Goal: Task Accomplishment & Management: Complete application form

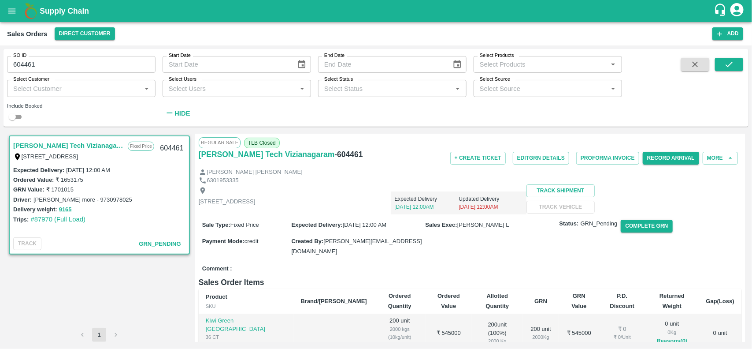
scroll to position [217, 0]
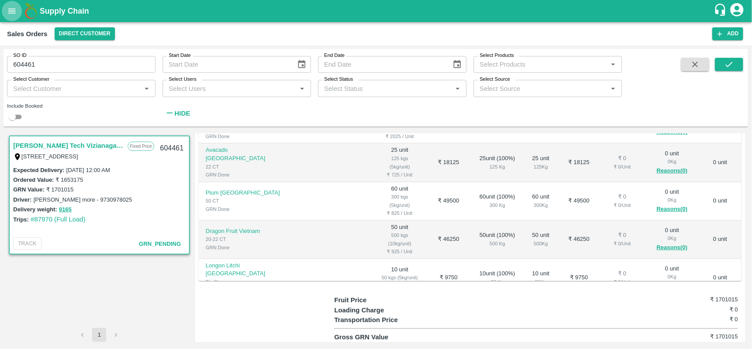
drag, startPoint x: 0, startPoint y: 0, endPoint x: 12, endPoint y: 12, distance: 17.1
click at [12, 12] on icon "open drawer" at bounding box center [11, 10] width 7 height 5
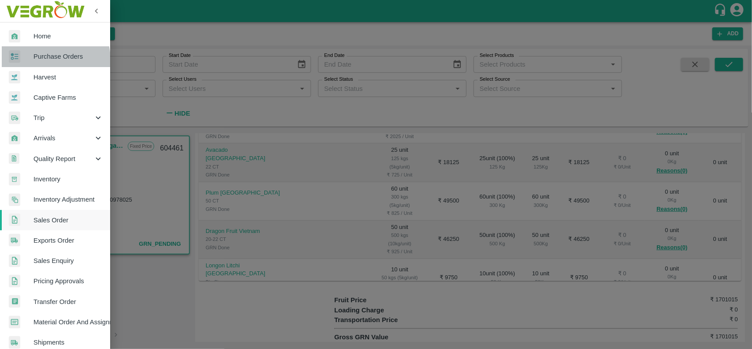
click at [47, 60] on span "Purchase Orders" at bounding box center [69, 57] width 70 height 10
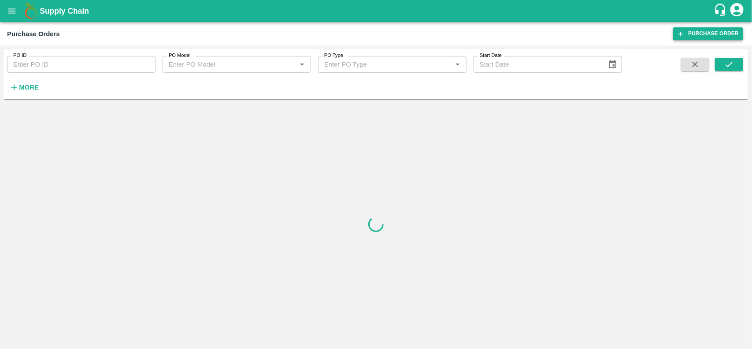
click at [700, 34] on link "Purchase Order" at bounding box center [709, 33] width 70 height 13
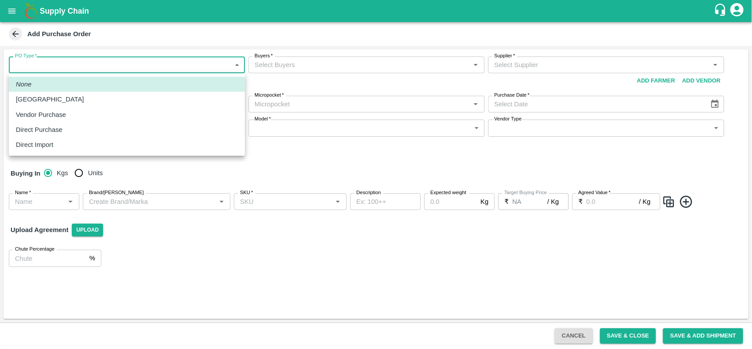
click at [75, 65] on body "Supply Chain Add Purchase Order PO Type   * ​ PO Type Buyers   * Buyers   * Sup…" at bounding box center [376, 174] width 752 height 349
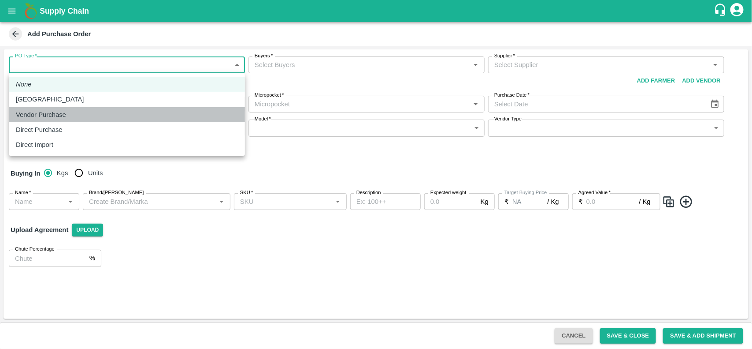
click at [56, 112] on p "Vendor Purchase" at bounding box center [41, 115] width 50 height 10
type input "2"
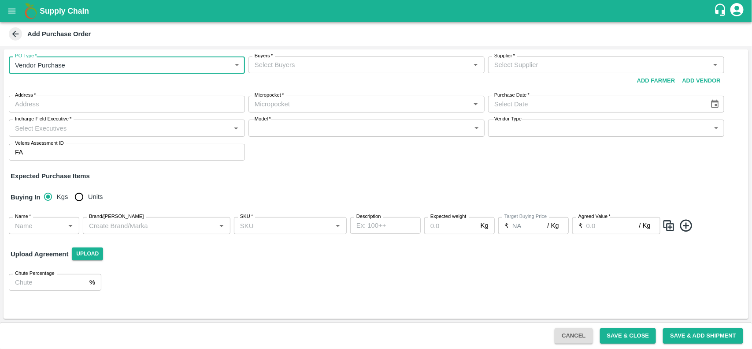
click at [258, 67] on input "Buyers   *" at bounding box center [359, 64] width 216 height 11
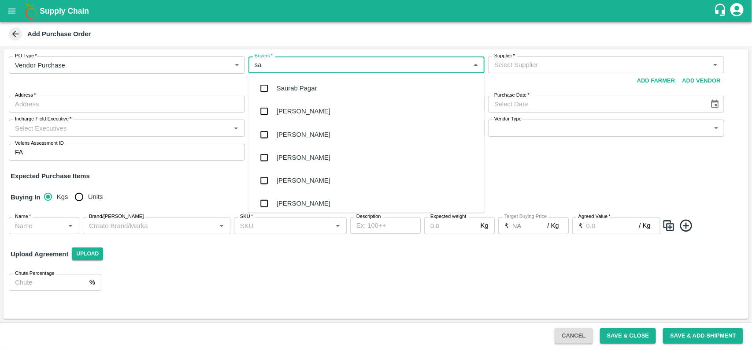
type input "sai"
click at [272, 175] on input "checkbox" at bounding box center [265, 180] width 18 height 18
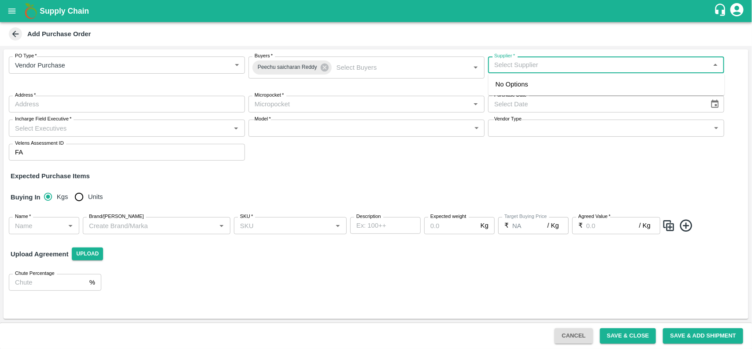
click at [533, 61] on input "Supplier   *" at bounding box center [599, 64] width 216 height 11
click at [536, 65] on input "Supplier   *" at bounding box center [599, 64] width 216 height 11
type input "k"
type input "n"
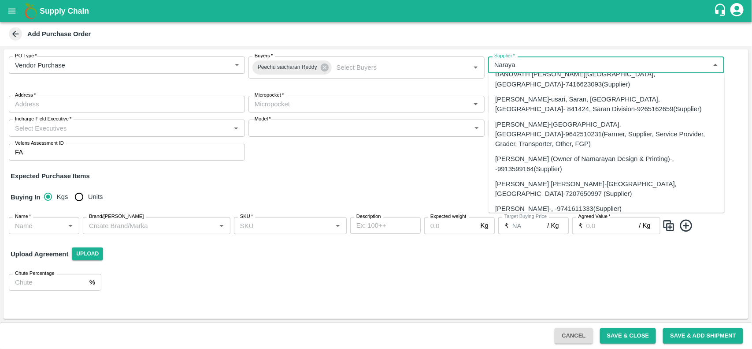
scroll to position [171, 0]
click at [548, 204] on div "NARAYANASWAMY KIRAN-, -9741611333(Supplier)" at bounding box center [559, 209] width 127 height 10
type input "NARAYANASWAMY KIRAN-, -9741611333(Supplier)"
type input ", , ,"
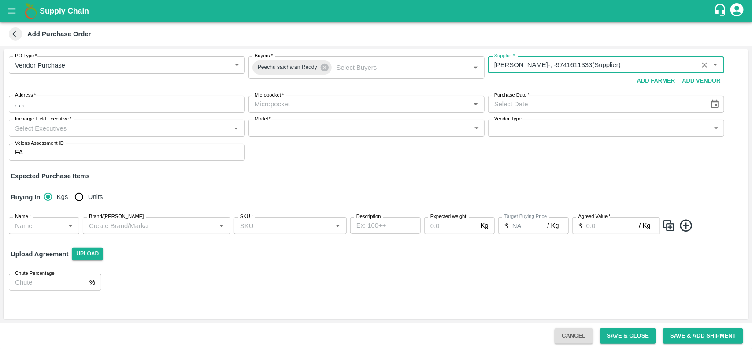
type input "NARAYANASWAMY KIRAN-, -9741611333(Supplier)"
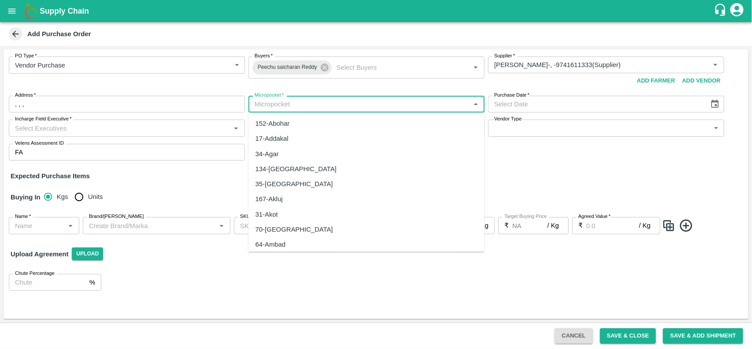
click at [290, 101] on input "Micropocket   *" at bounding box center [359, 103] width 216 height 11
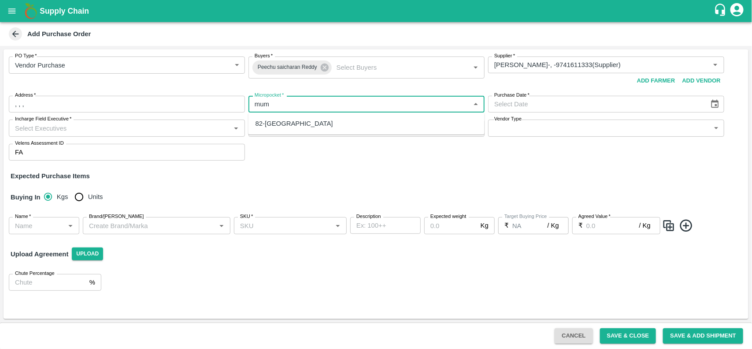
click at [275, 123] on div "82-Mumbai" at bounding box center [295, 124] width 78 height 10
type input "82-Mumbai"
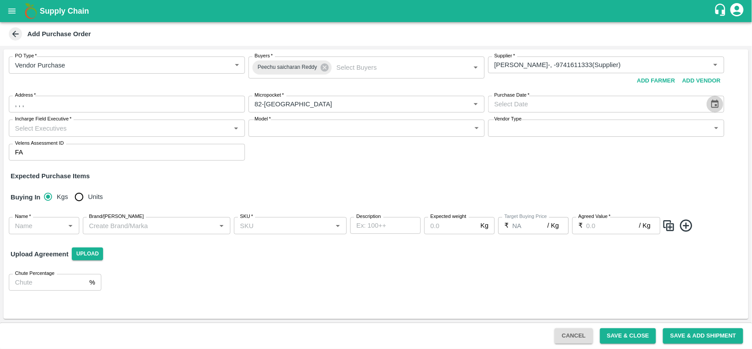
click at [712, 106] on icon "Choose date" at bounding box center [715, 104] width 7 height 8
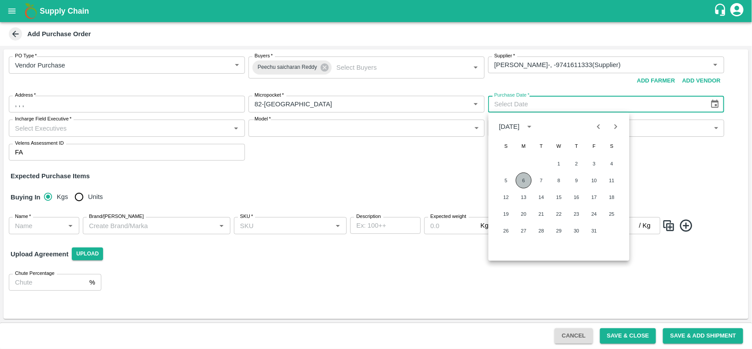
click at [518, 181] on button "6" at bounding box center [524, 180] width 16 height 16
type input "06/10/2025"
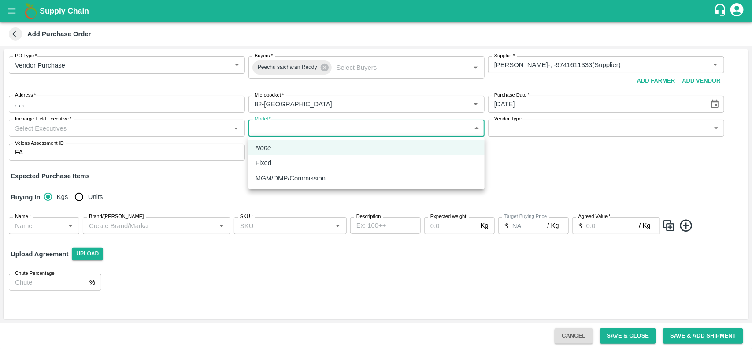
click at [324, 131] on body "Supply Chain Add Purchase Order PO Type   * Vendor Purchase 2 PO Type Buyers   …" at bounding box center [376, 174] width 752 height 349
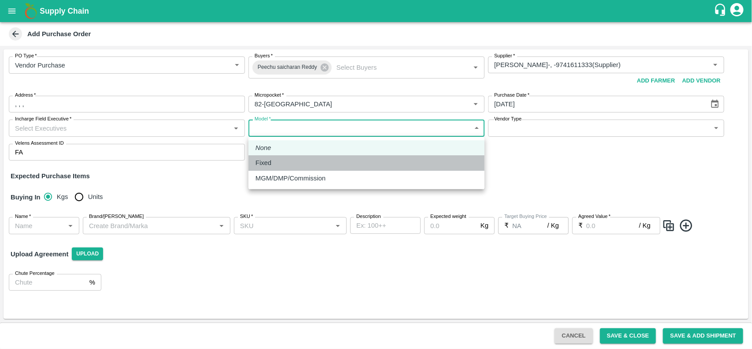
click at [279, 159] on div "Fixed" at bounding box center [367, 163] width 222 height 10
type input "Fixed"
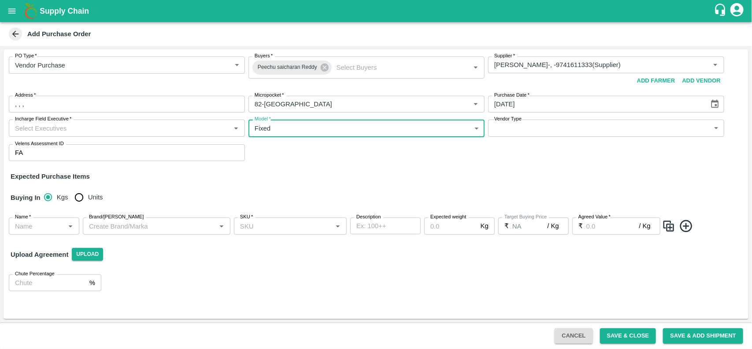
click at [155, 132] on input "Incharge Field Executive   *" at bounding box center [119, 127] width 216 height 11
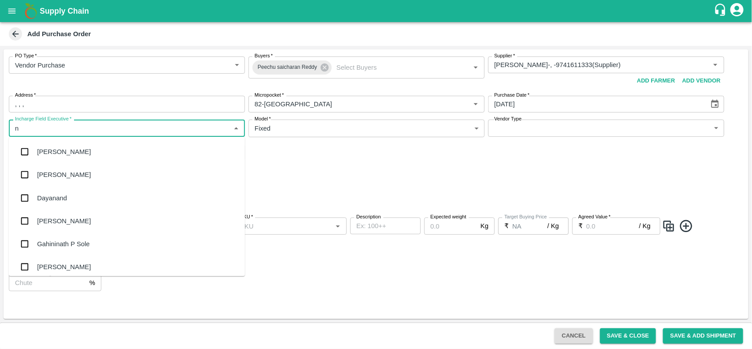
type input "na"
click at [73, 243] on div "Nanda Kumar L" at bounding box center [66, 244] width 59 height 10
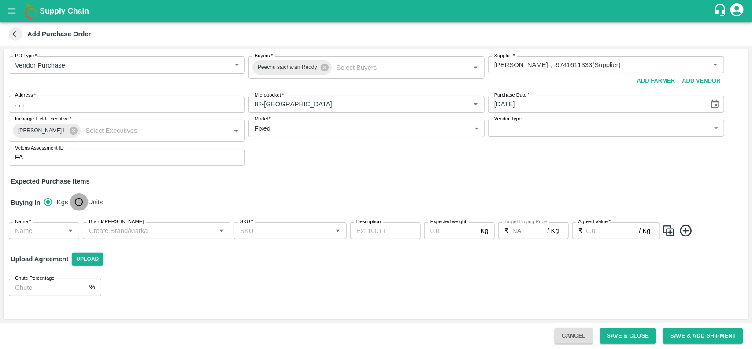
click at [81, 197] on input "Units" at bounding box center [79, 202] width 18 height 18
radio input "true"
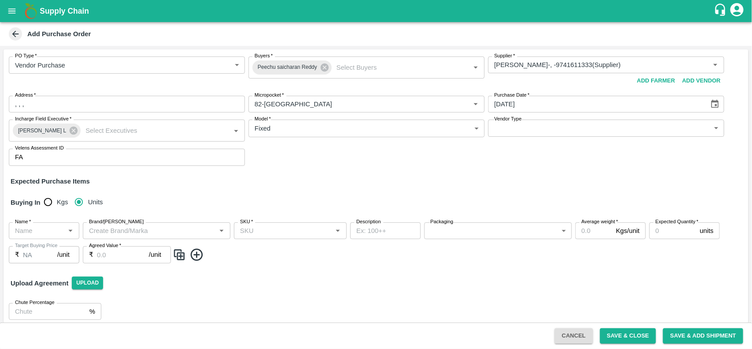
click at [45, 226] on input "Name   *" at bounding box center [36, 230] width 51 height 11
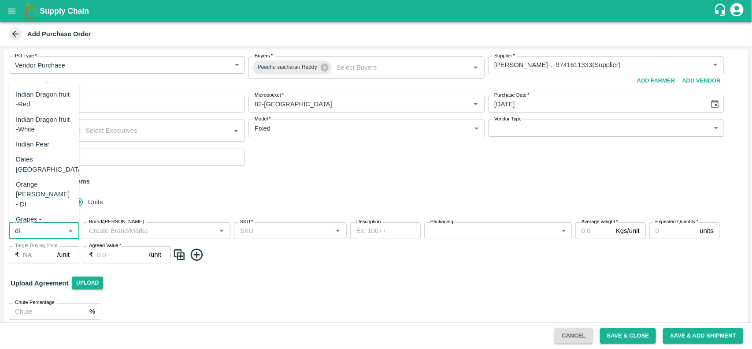
scroll to position [63, 0]
click at [34, 197] on div "Orange Valencia SA - DI" at bounding box center [44, 196] width 56 height 30
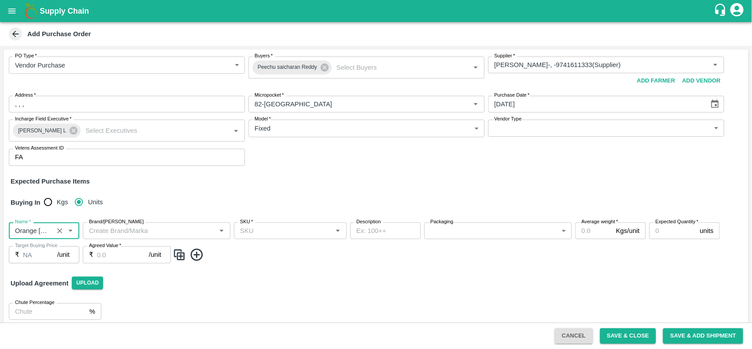
type input "Orange Valencia SA - DI"
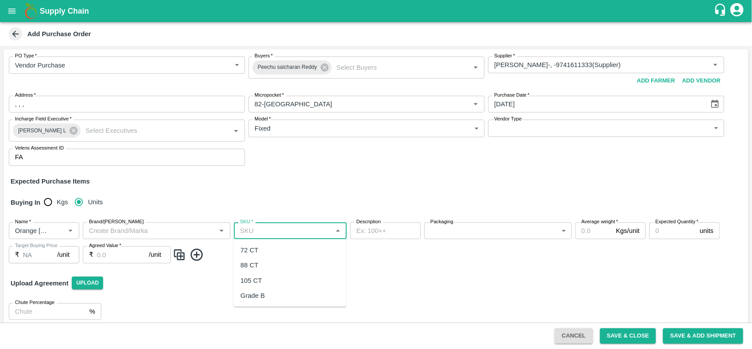
click at [251, 233] on input "SKU   *" at bounding box center [283, 230] width 93 height 11
click at [253, 261] on div "88 CT" at bounding box center [250, 266] width 18 height 10
type input "88 CT"
click at [180, 257] on img at bounding box center [179, 254] width 13 height 15
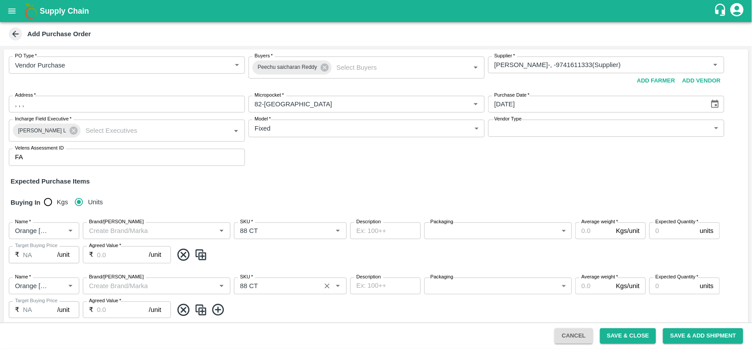
click at [266, 285] on input "SKU   *" at bounding box center [278, 285] width 82 height 11
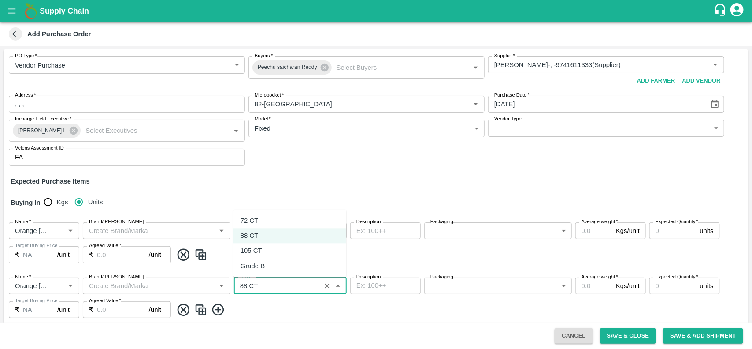
click at [258, 223] on div "72 CT" at bounding box center [250, 221] width 18 height 10
type input "72 CT"
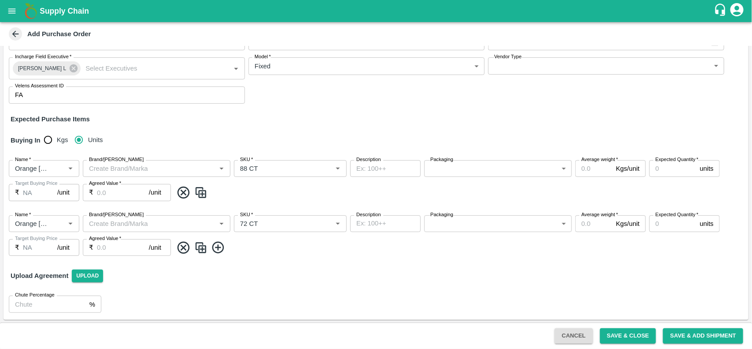
click at [199, 247] on img at bounding box center [200, 247] width 13 height 15
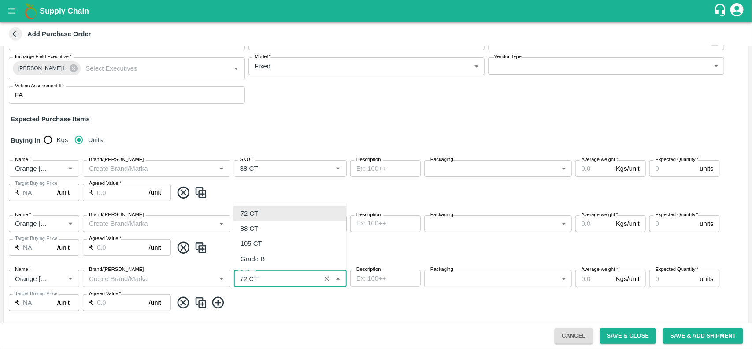
click at [259, 275] on input "SKU   *" at bounding box center [278, 277] width 82 height 11
click at [279, 237] on div "105 CT" at bounding box center [290, 243] width 113 height 15
type input "105 CT"
click at [590, 170] on input "Average weight   *" at bounding box center [594, 168] width 37 height 17
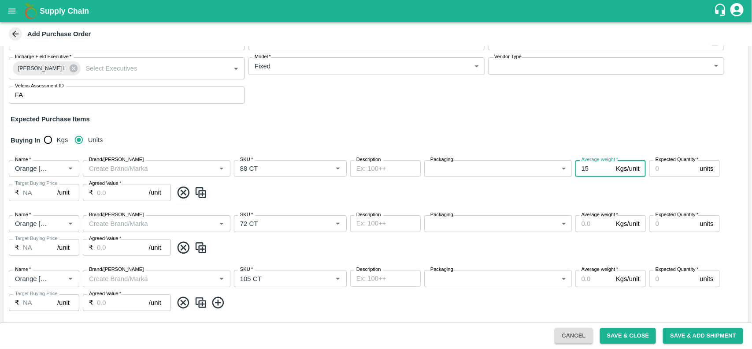
click at [590, 170] on input "15" at bounding box center [594, 168] width 37 height 17
click at [589, 169] on input "15" at bounding box center [594, 168] width 37 height 17
click at [583, 169] on input "15" at bounding box center [594, 168] width 37 height 17
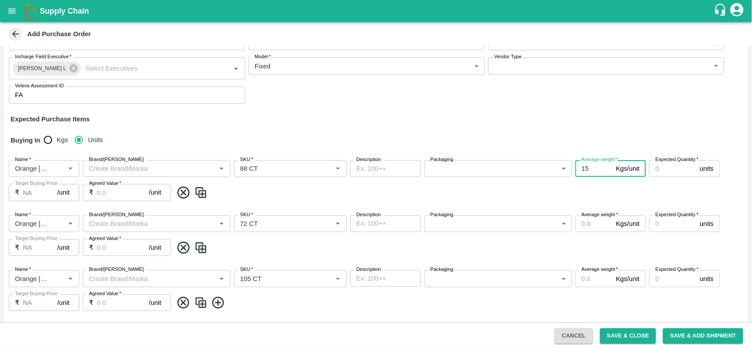
click at [583, 169] on input "15" at bounding box center [594, 168] width 37 height 17
type input "15"
click at [588, 217] on label "Average weight   *" at bounding box center [600, 214] width 37 height 7
click at [588, 217] on input "Average weight   *" at bounding box center [594, 223] width 37 height 17
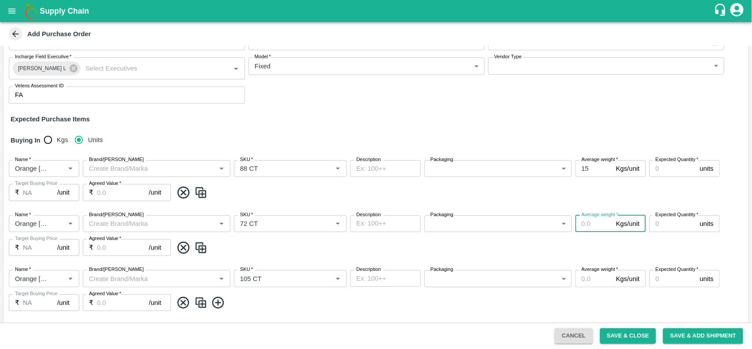
paste input "15"
type input "15"
click at [589, 280] on input "Average weight   *" at bounding box center [594, 278] width 37 height 17
paste input "15"
type input "15"
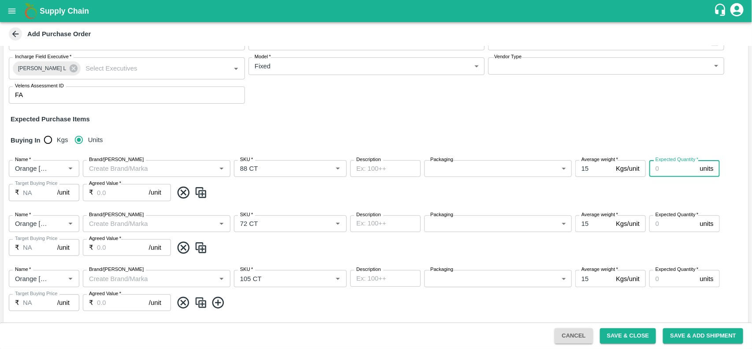
click at [660, 171] on input "Expected Quantity   *" at bounding box center [673, 168] width 47 height 17
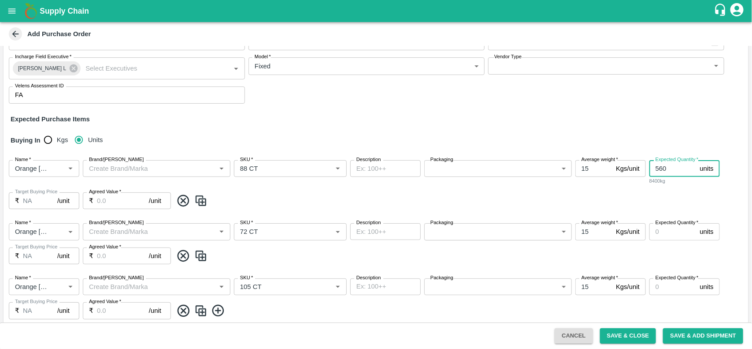
type input "560"
click at [666, 232] on input "Expected Quantity   *" at bounding box center [673, 231] width 47 height 17
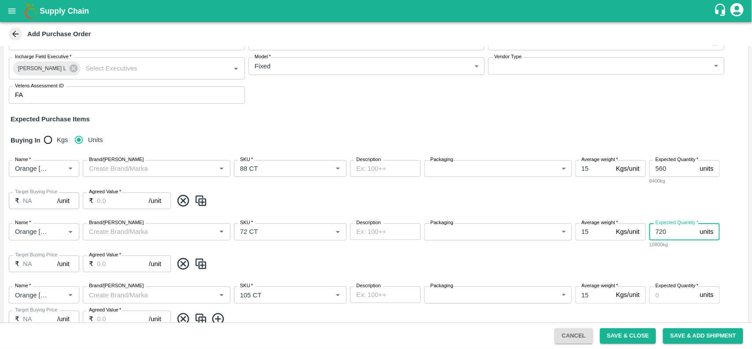
type input "720"
click at [660, 292] on input "Expected Quantity   *" at bounding box center [673, 294] width 47 height 17
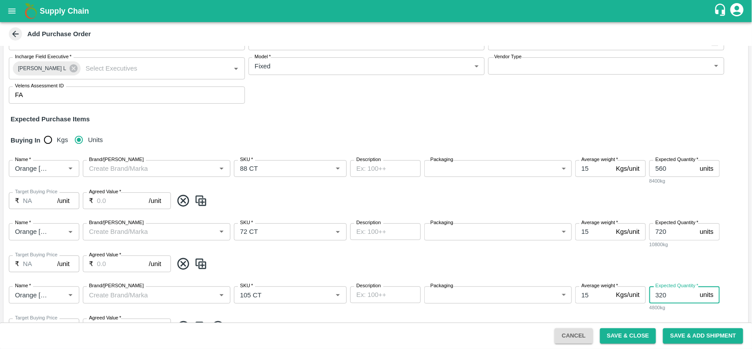
scroll to position [141, 0]
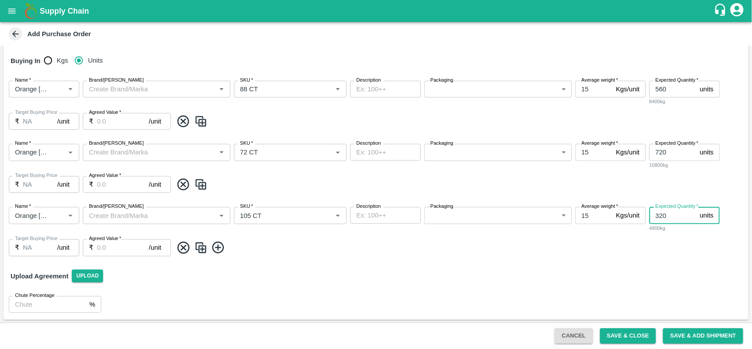
type input "320"
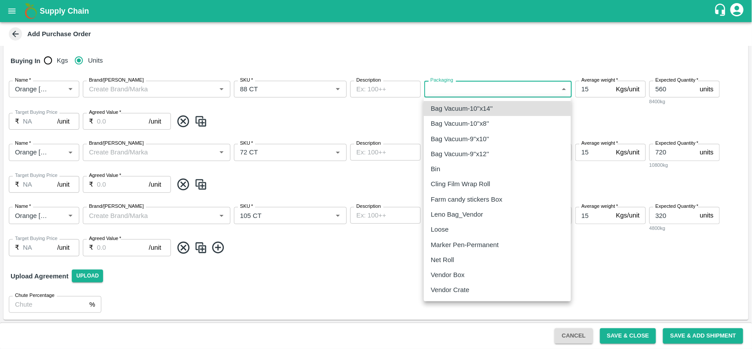
click at [450, 90] on body "Supply Chain Add Purchase Order PO Type   * Vendor Purchase 2 PO Type Buyers   …" at bounding box center [376, 174] width 752 height 349
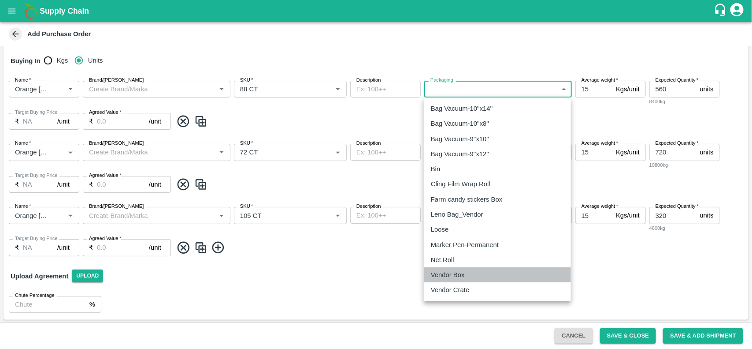
click at [438, 277] on p "Vendor Box" at bounding box center [448, 275] width 34 height 10
type input "276"
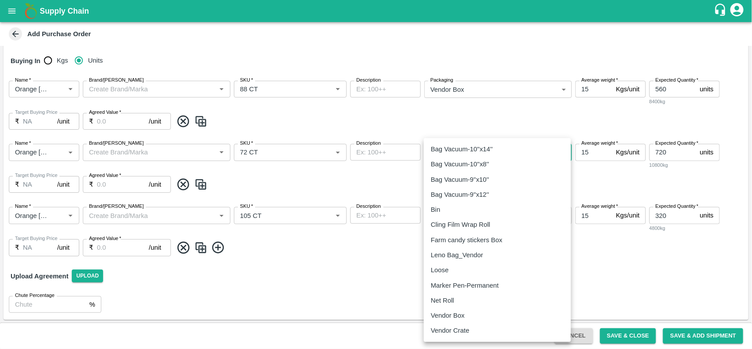
click at [448, 157] on body "Supply Chain Add Purchase Order PO Type   * Vendor Purchase 2 PO Type Buyers   …" at bounding box center [376, 174] width 752 height 349
click at [446, 318] on p "Vendor Box" at bounding box center [448, 315] width 34 height 10
type input "276"
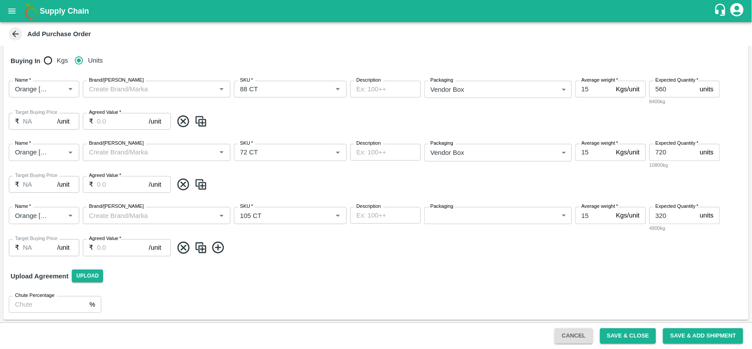
click at [450, 208] on label "Packaging" at bounding box center [442, 206] width 23 height 7
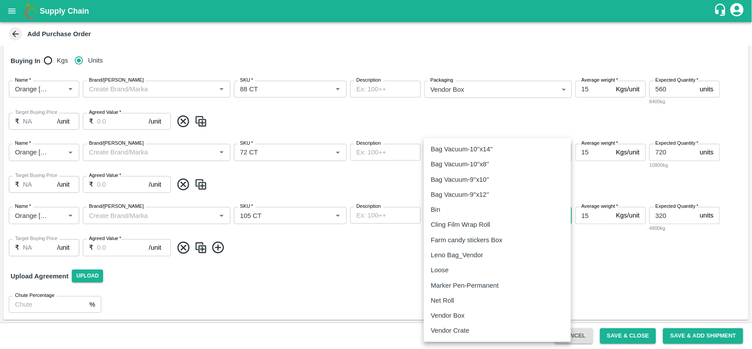
click at [450, 216] on body "Supply Chain Add Purchase Order PO Type   * Vendor Purchase 2 PO Type Buyers   …" at bounding box center [376, 174] width 752 height 349
click at [461, 316] on p "Vendor Box" at bounding box center [448, 315] width 34 height 10
type input "276"
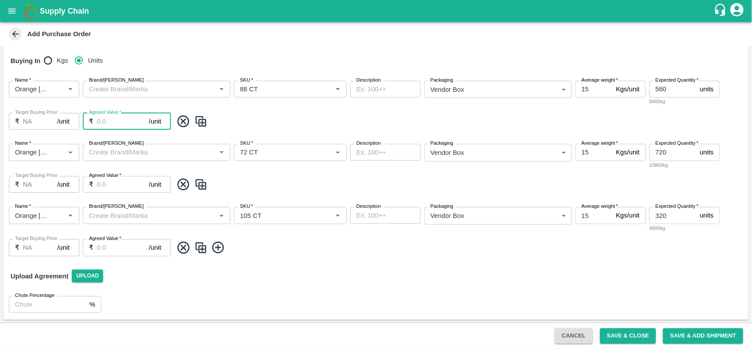
click at [115, 117] on input "Agreed Value   *" at bounding box center [123, 121] width 52 height 17
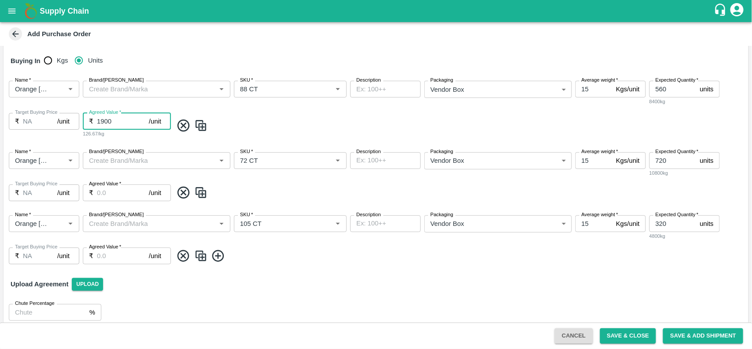
click at [98, 125] on input "1900" at bounding box center [123, 121] width 52 height 17
type input "1900"
click at [97, 192] on input "Agreed Value   *" at bounding box center [123, 192] width 52 height 17
paste input "1900"
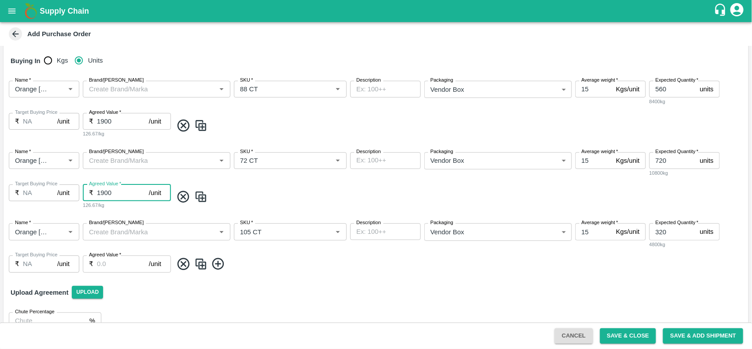
type input "1900"
click at [115, 235] on input "Brand/Marka" at bounding box center [150, 231] width 128 height 11
click at [109, 271] on input "Agreed Value   *" at bounding box center [123, 263] width 52 height 17
paste input "1900"
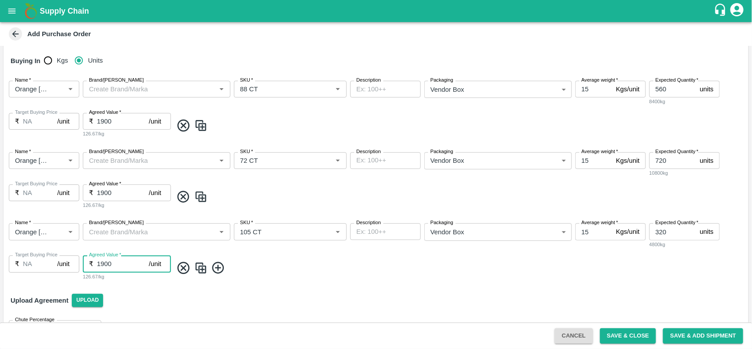
scroll to position [166, 0]
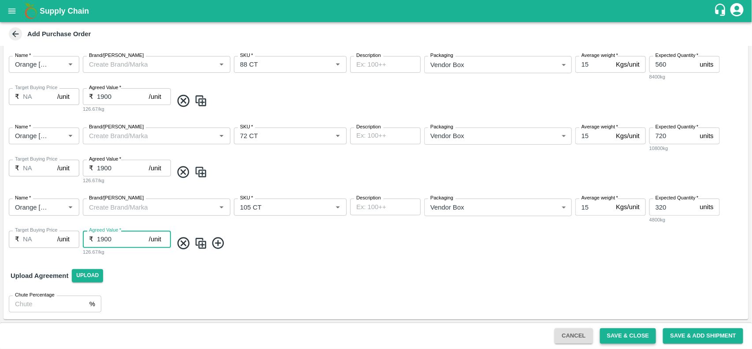
type input "1900"
click at [616, 337] on button "Save & Close" at bounding box center [628, 335] width 56 height 15
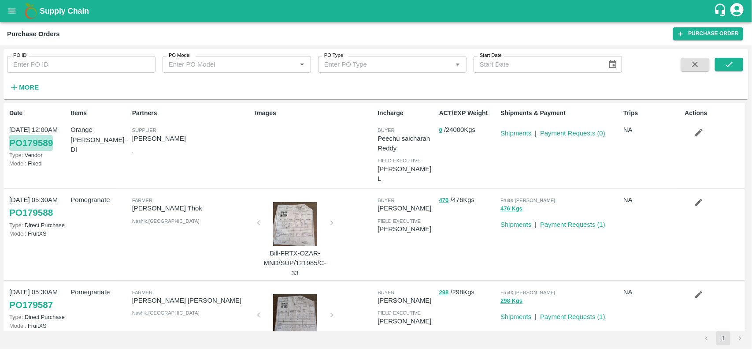
click at [41, 142] on link "PO 179589" at bounding box center [31, 143] width 44 height 16
click at [695, 130] on icon "button" at bounding box center [699, 132] width 10 height 10
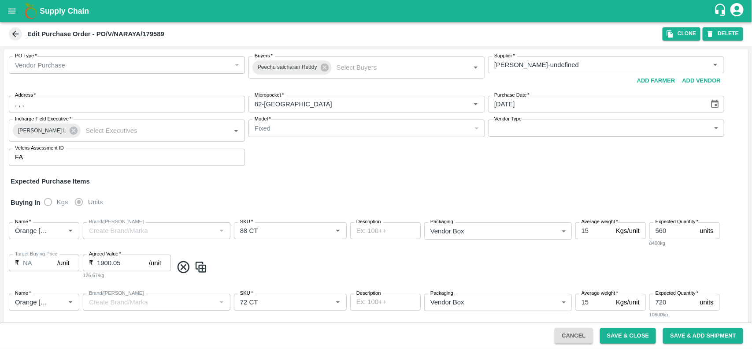
scroll to position [135, 0]
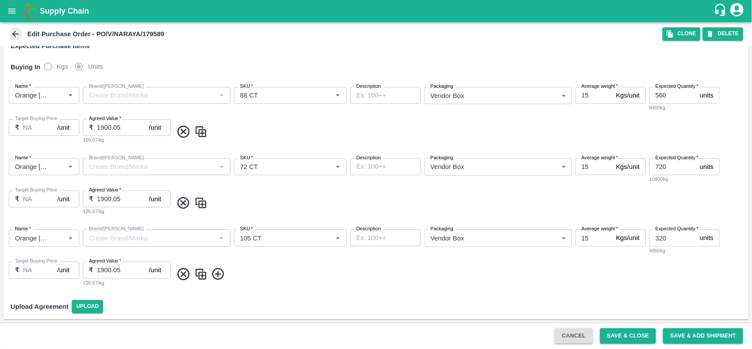
click at [156, 36] on b "Edit Purchase Order - PO/V/NARAYA/179589" at bounding box center [95, 33] width 137 height 7
copy b "179589"
click at [15, 5] on button "open drawer" at bounding box center [12, 11] width 20 height 20
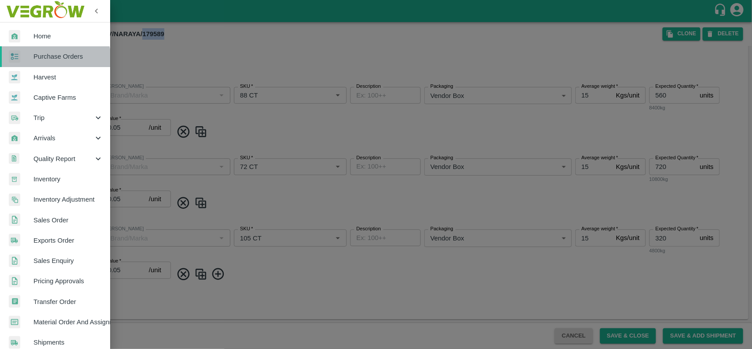
click at [47, 62] on link "Purchase Orders" at bounding box center [55, 56] width 110 height 20
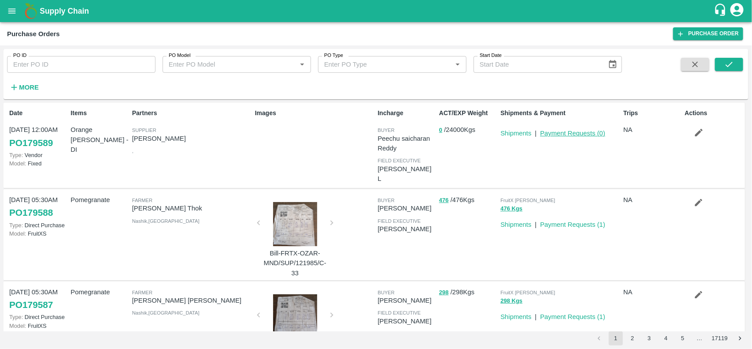
click at [564, 130] on link "Payment Requests ( 0 )" at bounding box center [572, 133] width 65 height 7
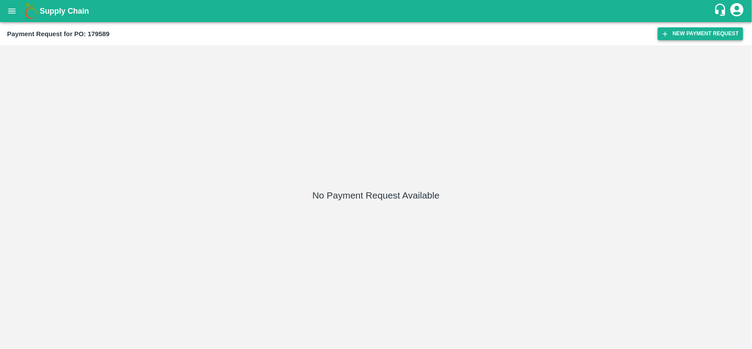
click at [676, 30] on button "New Payment Request" at bounding box center [701, 33] width 86 height 13
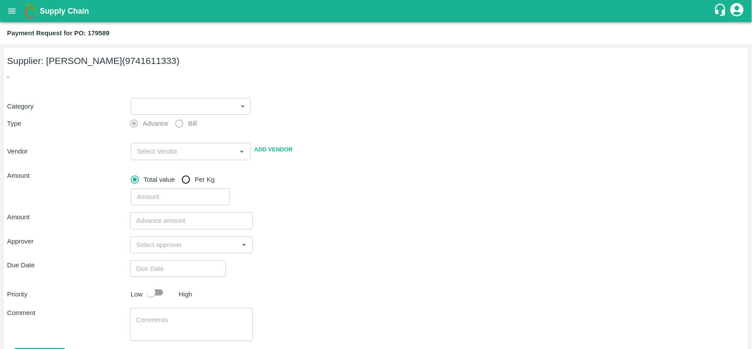
click at [175, 106] on body "Supply Chain Payment Request for PO: 179589 Supplier: NARAYANASWAMY KIRAN (9741…" at bounding box center [376, 174] width 752 height 349
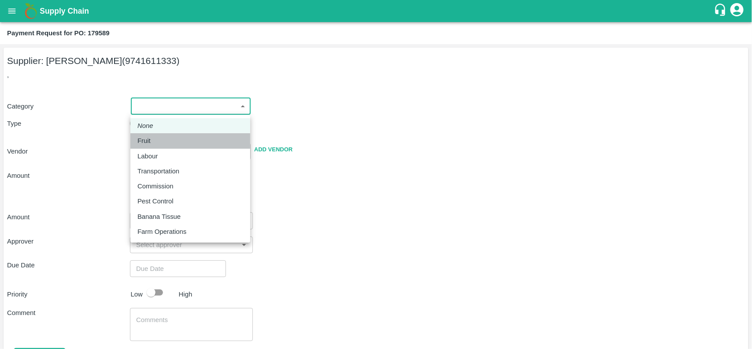
click at [148, 143] on p "Fruit" at bounding box center [144, 141] width 13 height 10
type input "1"
type input "NARAYANASWAMY KIRAN - 9741611333(Supplier)"
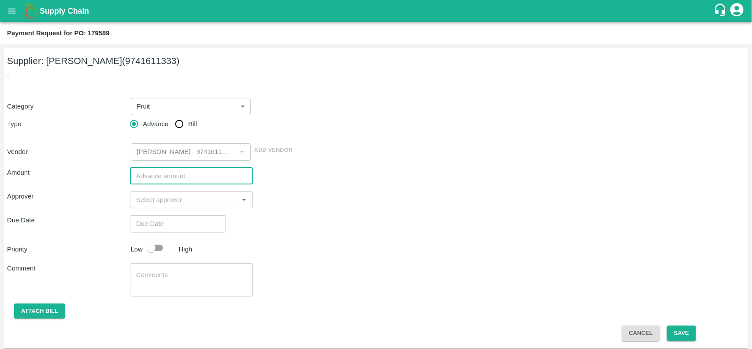
click at [151, 170] on input "number" at bounding box center [191, 176] width 123 height 17
paste input "2347200"
type input "2347200"
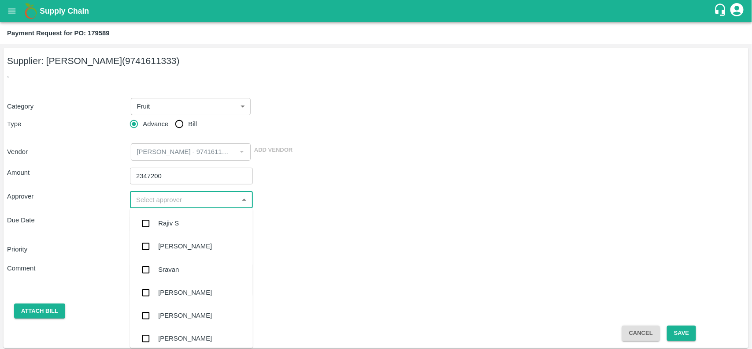
click at [151, 197] on input "input" at bounding box center [184, 199] width 103 height 11
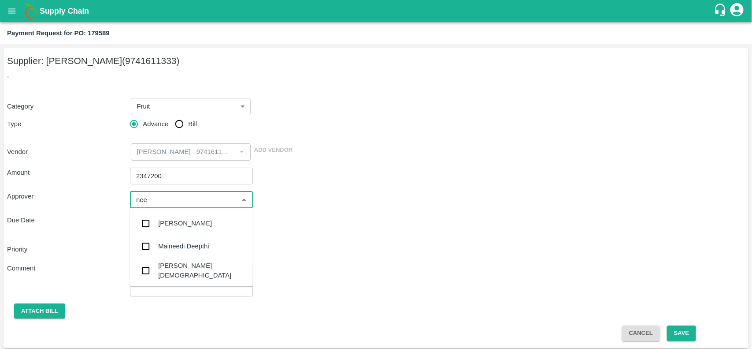
type input "neet"
click at [157, 241] on div "[PERSON_NAME][DEMOGRAPHIC_DATA]" at bounding box center [191, 247] width 123 height 25
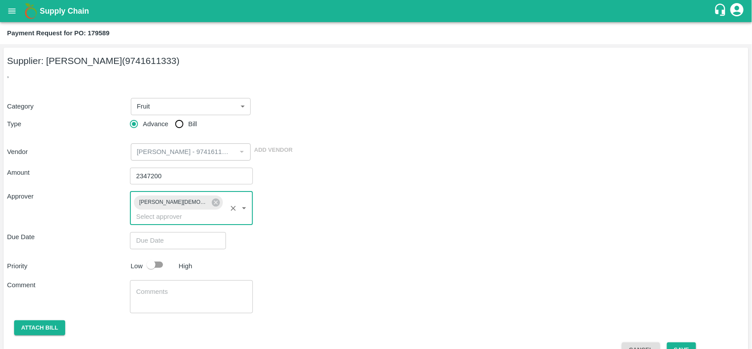
type input "DD/MM/YYYY hh:mm aa"
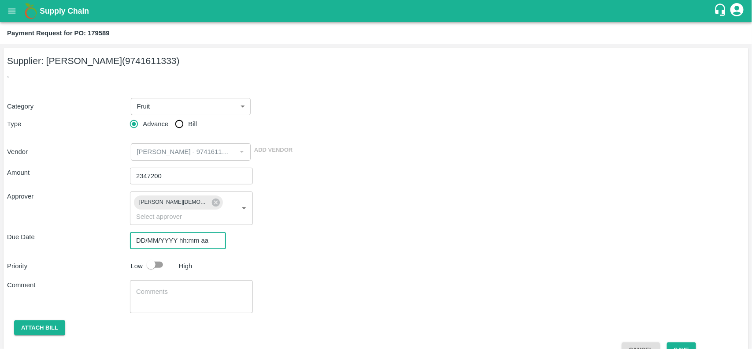
click at [149, 232] on input "DD/MM/YYYY hh:mm aa" at bounding box center [175, 240] width 90 height 17
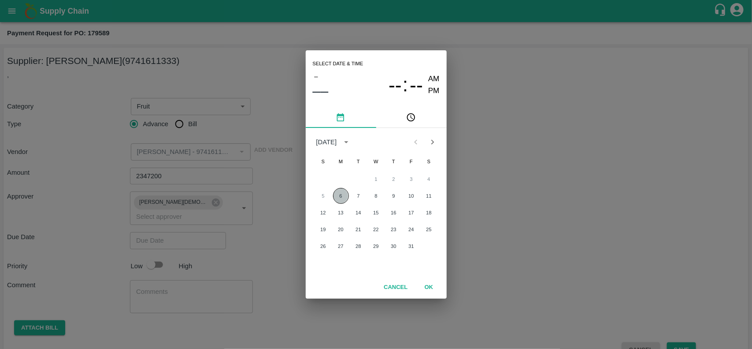
click at [344, 197] on button "6" at bounding box center [341, 196] width 16 height 16
type input "[DATE] 12:00 AM"
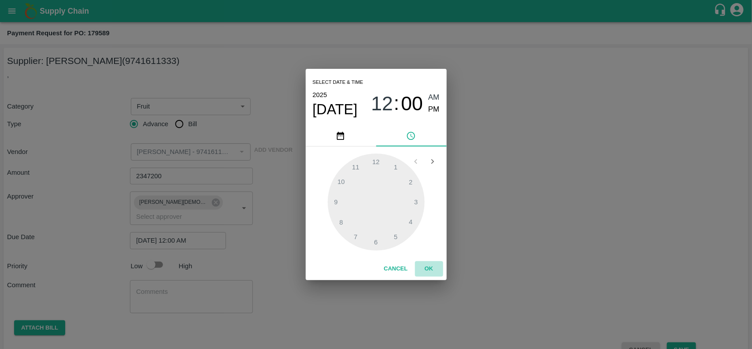
click at [436, 269] on button "OK" at bounding box center [429, 268] width 28 height 15
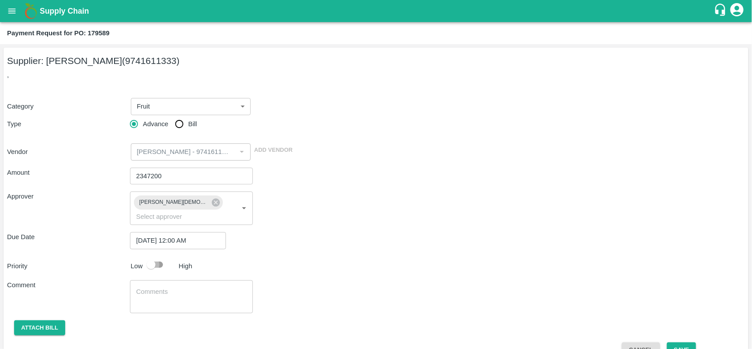
click at [152, 256] on input "checkbox" at bounding box center [151, 264] width 50 height 17
checkbox input "true"
click at [52, 320] on button "Attach bill" at bounding box center [39, 327] width 51 height 15
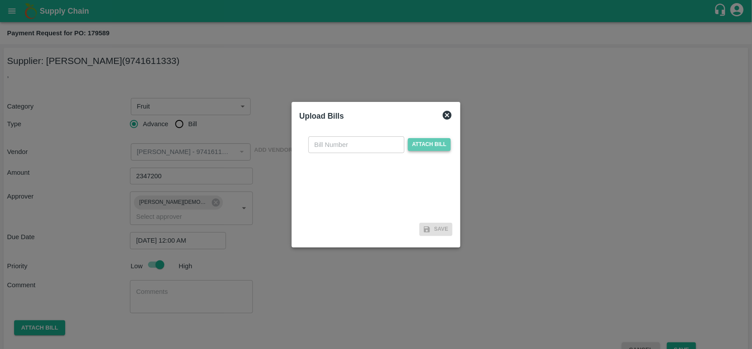
click at [435, 144] on span "Attach bill" at bounding box center [429, 144] width 43 height 13
click at [0, 0] on input "Attach bill" at bounding box center [0, 0] width 0 height 0
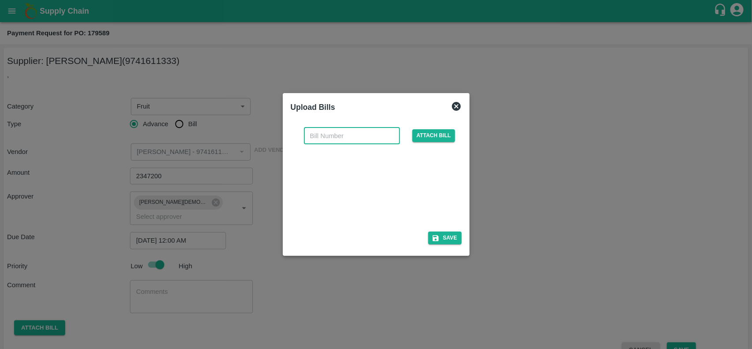
click at [329, 131] on input "text" at bounding box center [352, 135] width 96 height 17
type input "inv-2025-26/3822"
click at [450, 239] on button "Save" at bounding box center [445, 237] width 34 height 13
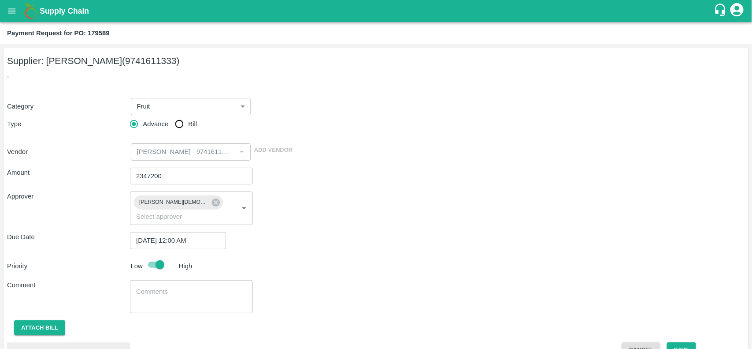
scroll to position [54, 0]
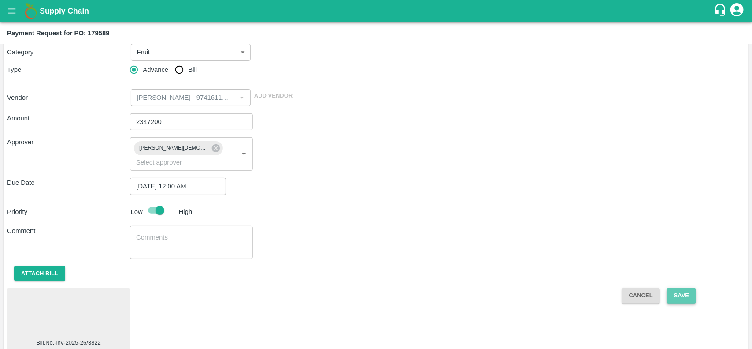
click at [681, 289] on button "Save" at bounding box center [681, 295] width 29 height 15
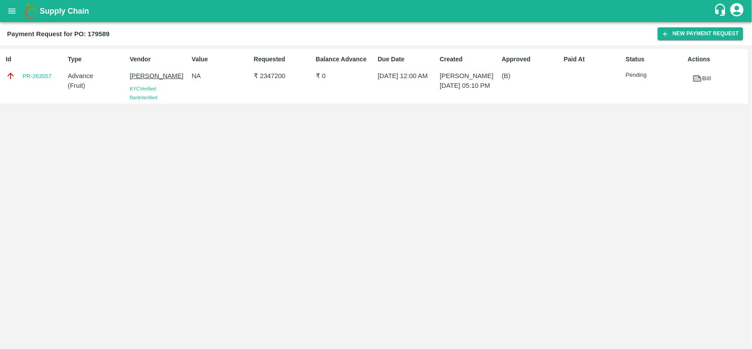
click at [11, 10] on icon "open drawer" at bounding box center [12, 11] width 10 height 10
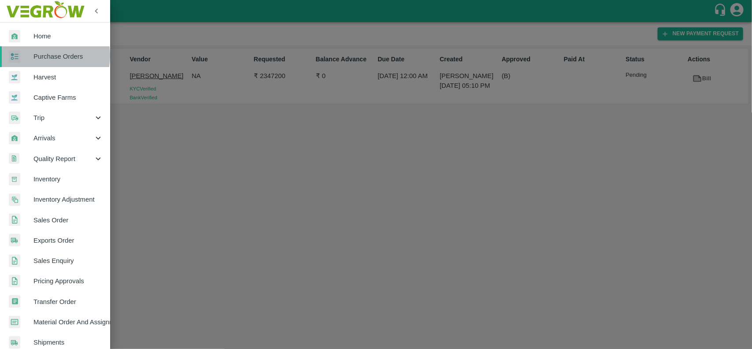
click at [41, 56] on span "Purchase Orders" at bounding box center [69, 57] width 70 height 10
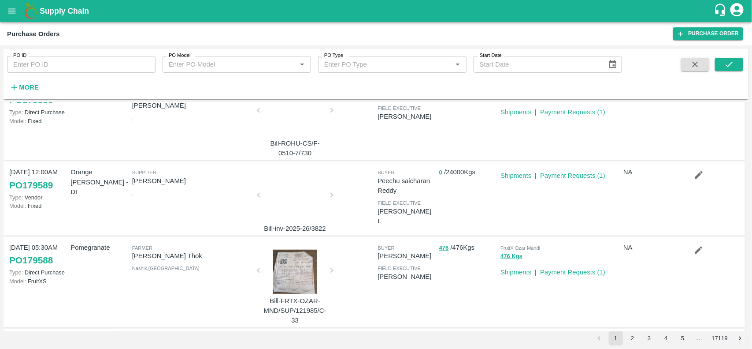
scroll to position [272, 0]
click at [696, 172] on icon "button" at bounding box center [699, 174] width 10 height 10
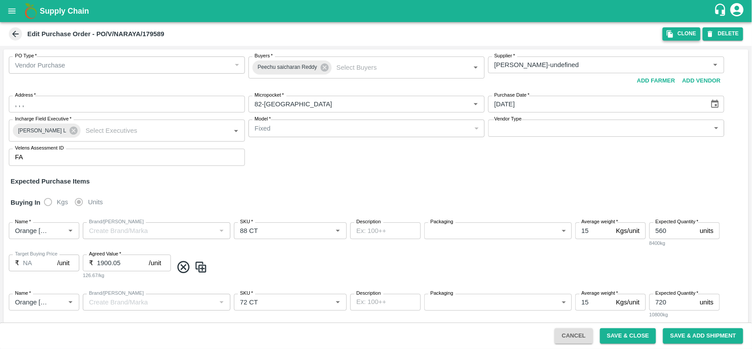
click at [682, 27] on button "Clone" at bounding box center [682, 33] width 38 height 13
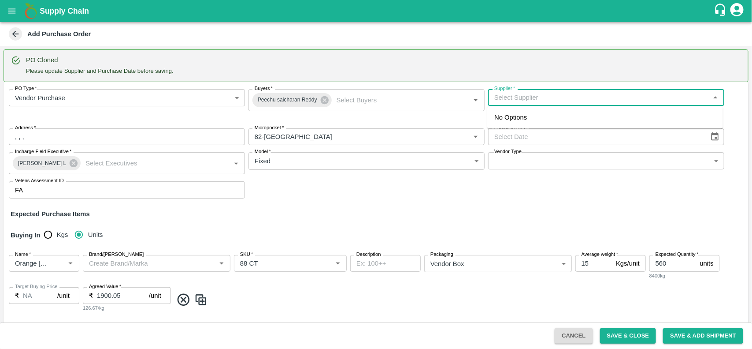
click at [562, 93] on input "Supplier   *" at bounding box center [599, 97] width 216 height 11
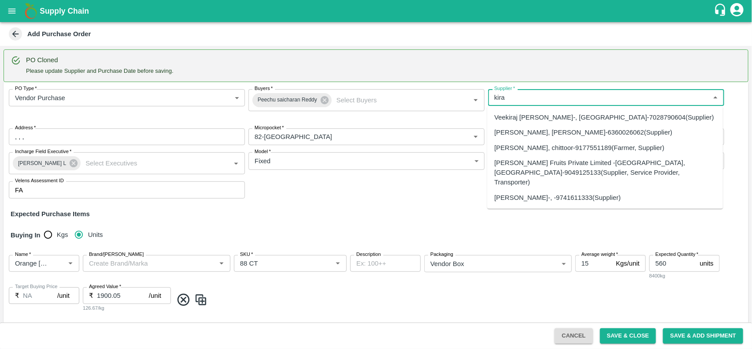
click at [532, 193] on div "NARAYANASWAMY KIRAN-, -9741611333(Supplier)" at bounding box center [558, 198] width 127 height 10
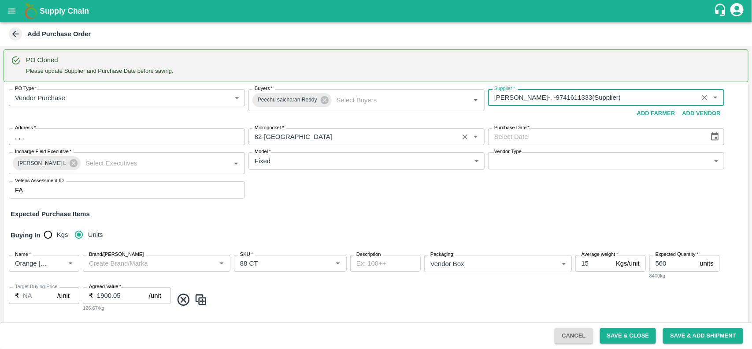
type input "NARAYANASWAMY KIRAN-, -9741611333(Supplier)"
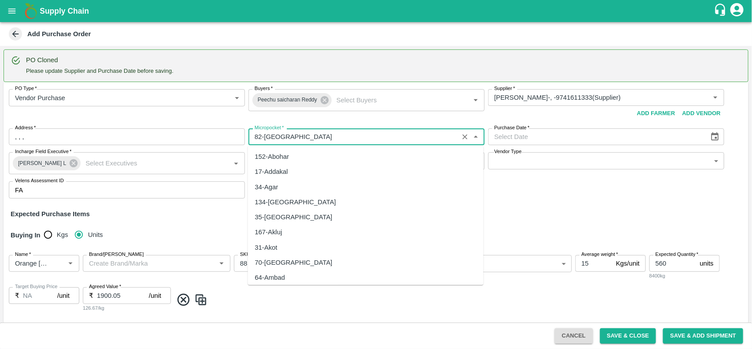
click at [369, 134] on input "Micropocket   *" at bounding box center [353, 136] width 205 height 11
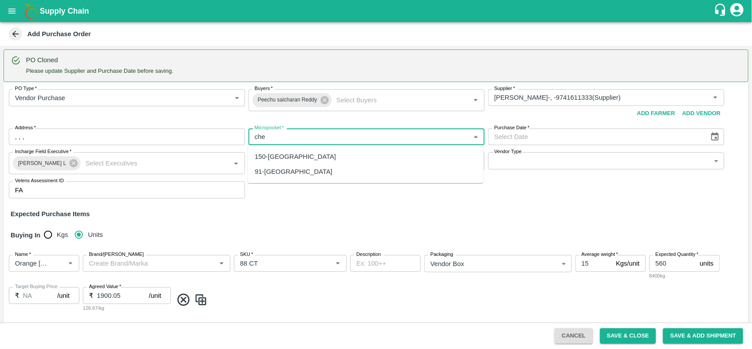
click at [289, 171] on div "91-Chennai" at bounding box center [294, 172] width 78 height 10
type input "91-Chennai"
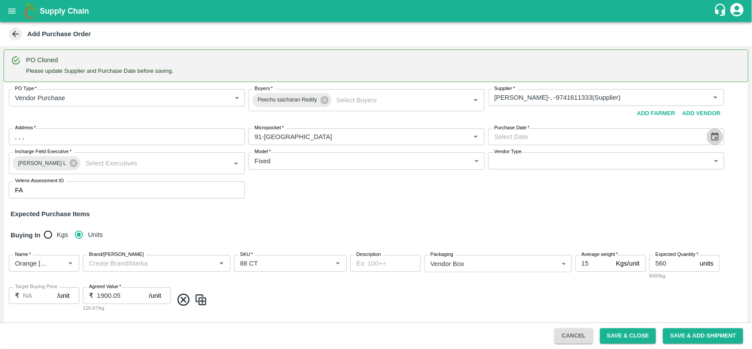
click at [711, 137] on icon "Choose date" at bounding box center [716, 137] width 10 height 10
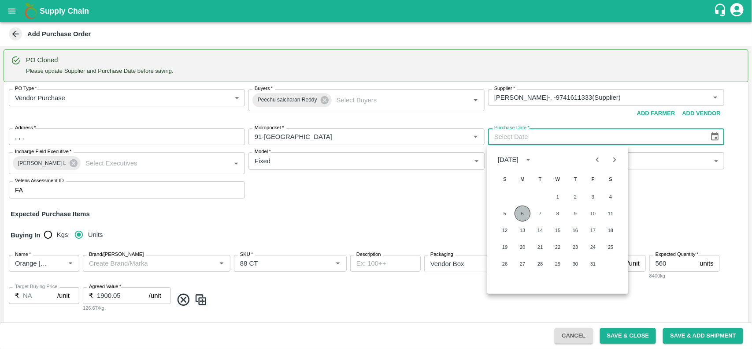
click at [523, 212] on button "6" at bounding box center [523, 213] width 16 height 16
type input "06/10/2025"
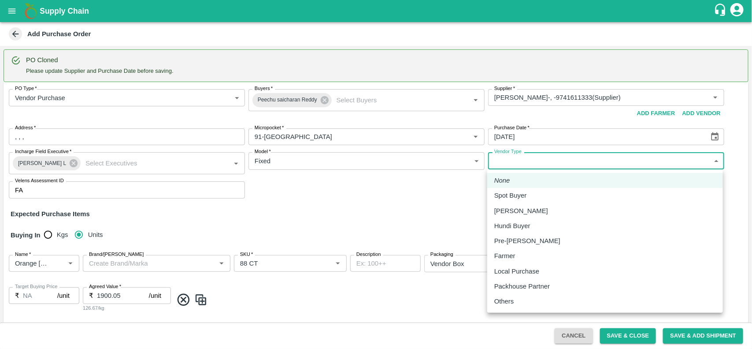
click at [496, 162] on body "Supply Chain Add Purchase Order PO Cloned Please update Supplier and Purchase D…" at bounding box center [376, 174] width 752 height 349
click at [377, 202] on div at bounding box center [376, 174] width 752 height 349
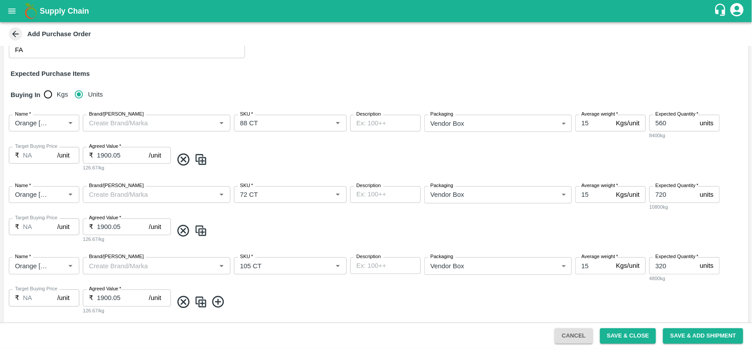
scroll to position [151, 0]
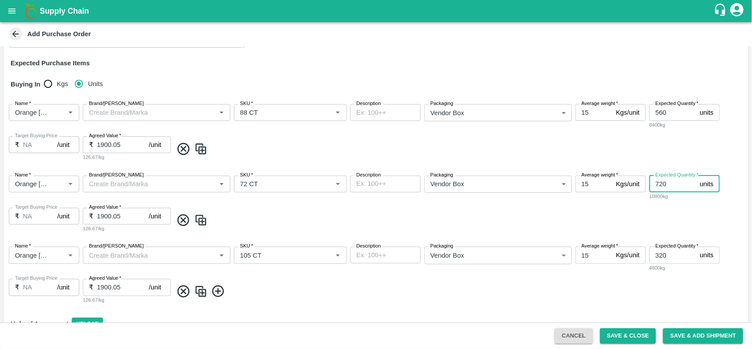
click at [663, 186] on input "720" at bounding box center [673, 183] width 47 height 17
type input "640"
click at [665, 256] on input "320" at bounding box center [673, 254] width 47 height 17
type input "3"
type input "400"
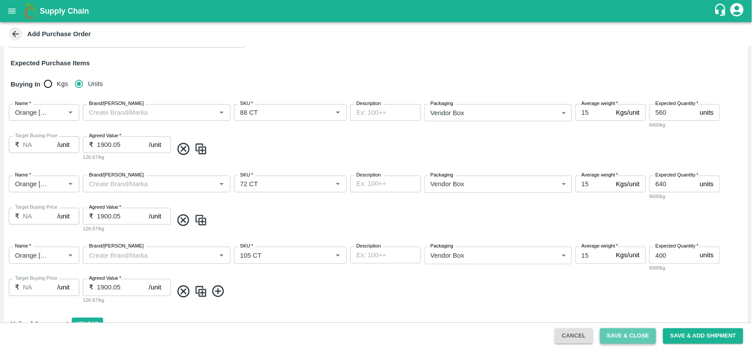
click at [616, 342] on button "Save & Close" at bounding box center [628, 335] width 56 height 15
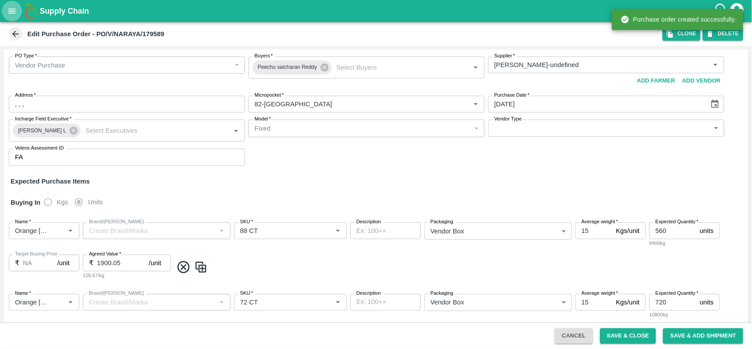
click at [9, 6] on icon "open drawer" at bounding box center [12, 11] width 10 height 10
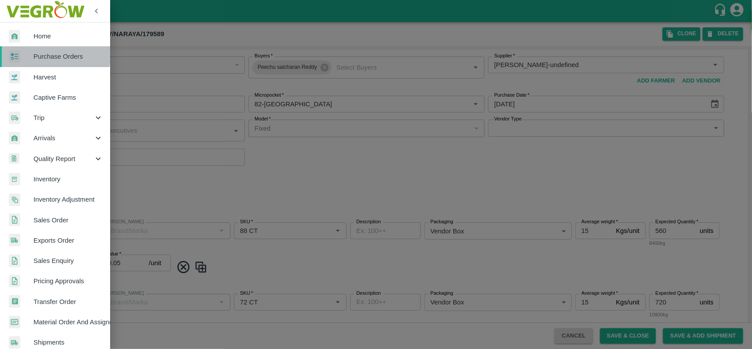
click at [32, 49] on link "Purchase Orders" at bounding box center [55, 56] width 110 height 20
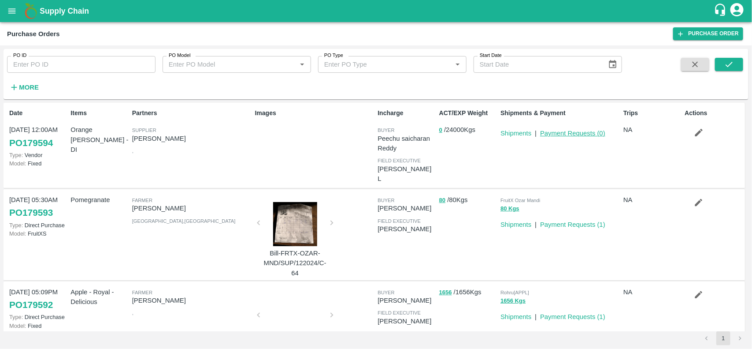
click at [578, 130] on link "Payment Requests ( 0 )" at bounding box center [572, 133] width 65 height 7
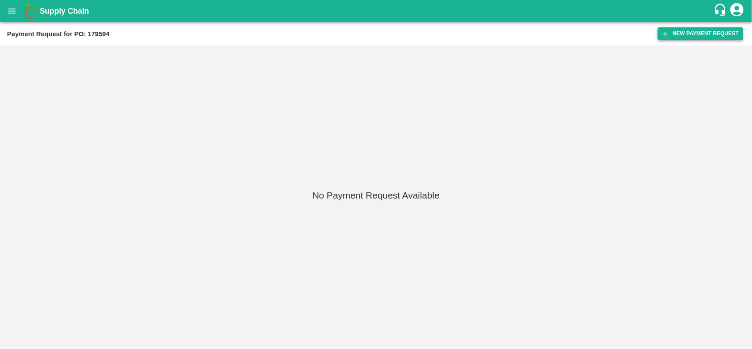
click at [698, 31] on button "New Payment Request" at bounding box center [701, 33] width 86 height 13
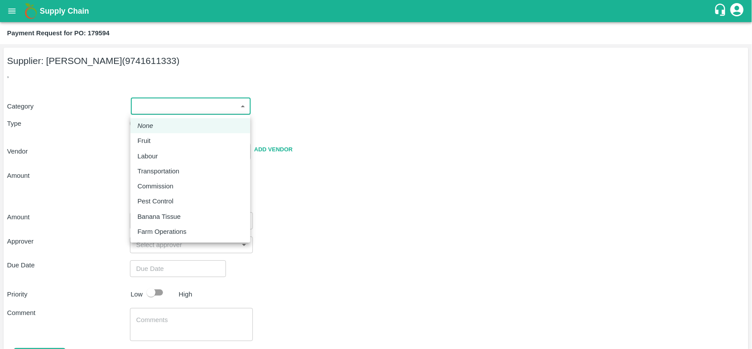
click at [201, 107] on body "Supply Chain Payment Request for PO: 179594 Supplier: [PERSON_NAME] (9741611333…" at bounding box center [376, 174] width 752 height 349
click at [147, 141] on p "Fruit" at bounding box center [144, 141] width 13 height 10
type input "1"
type input "[PERSON_NAME] - 9741611333(Supplier)"
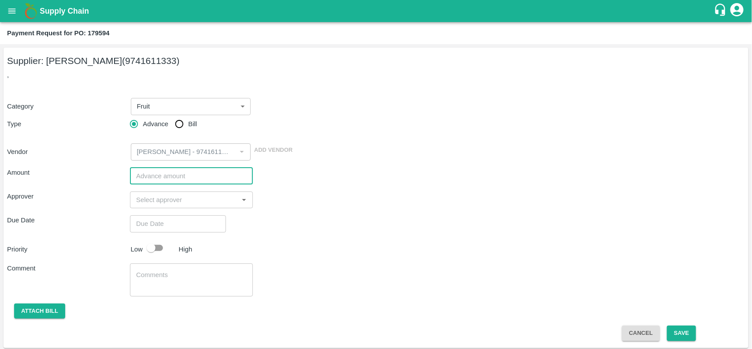
click at [146, 175] on input "number" at bounding box center [191, 176] width 123 height 17
type input "2340000"
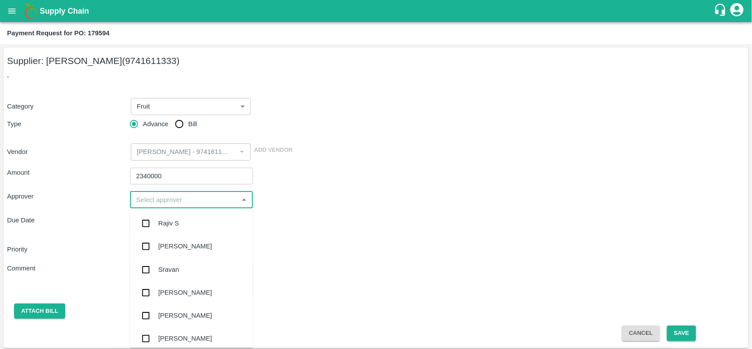
click at [148, 197] on input "input" at bounding box center [184, 199] width 103 height 11
type input "nee"
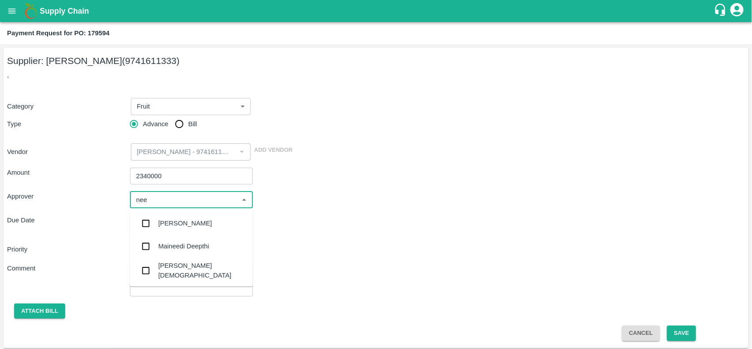
click at [170, 261] on div "[PERSON_NAME][DEMOGRAPHIC_DATA]" at bounding box center [191, 270] width 123 height 25
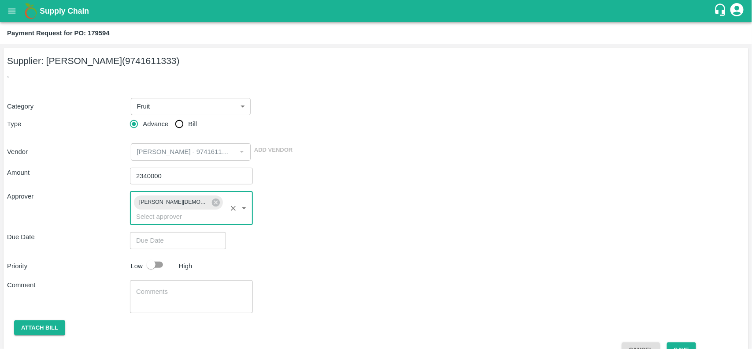
type input "DD/MM/YYYY hh:mm aa"
click at [181, 232] on input "DD/MM/YYYY hh:mm aa" at bounding box center [175, 240] width 90 height 17
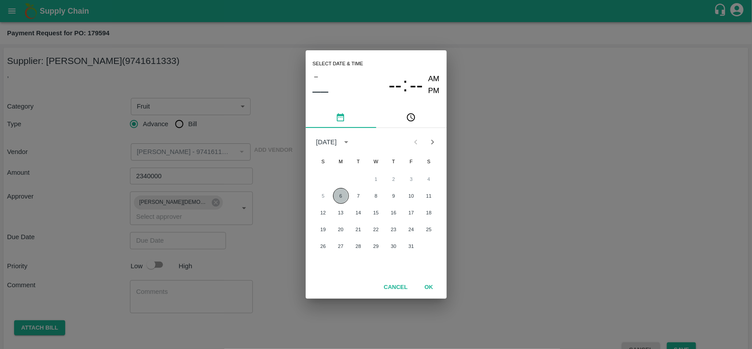
click at [342, 190] on button "6" at bounding box center [341, 196] width 16 height 16
type input "[DATE] 12:00 AM"
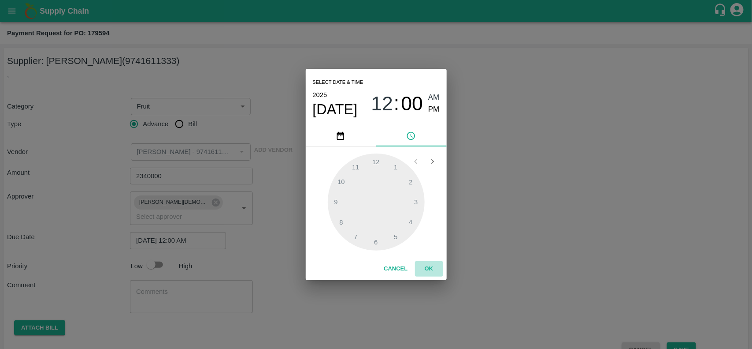
click at [430, 267] on button "OK" at bounding box center [429, 268] width 28 height 15
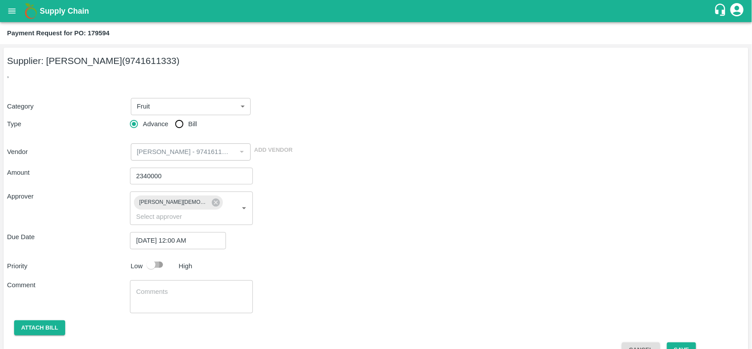
click at [159, 256] on input "checkbox" at bounding box center [151, 264] width 50 height 17
checkbox input "true"
click at [45, 320] on button "Attach bill" at bounding box center [39, 327] width 51 height 15
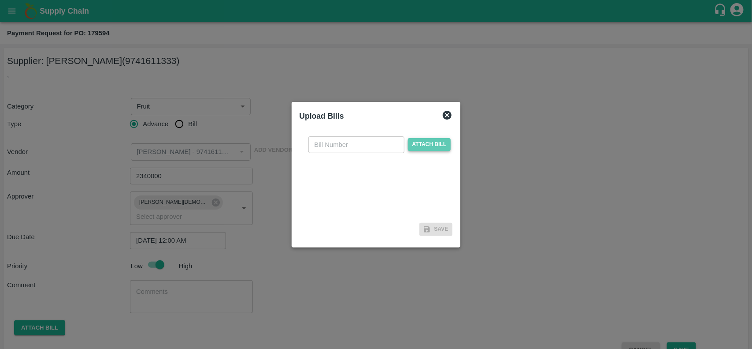
click at [424, 150] on span "Attach bill" at bounding box center [429, 144] width 43 height 13
click at [0, 0] on input "Attach bill" at bounding box center [0, 0] width 0 height 0
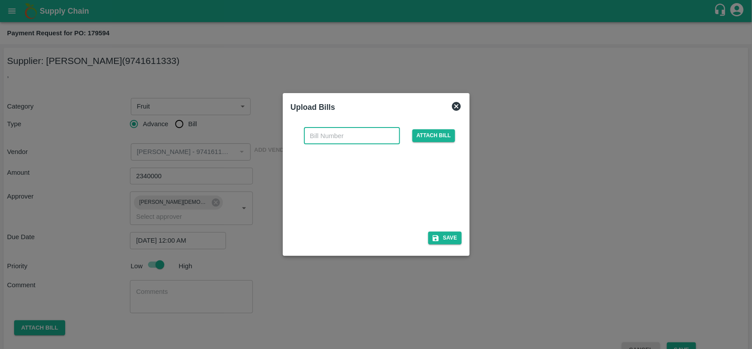
click at [366, 140] on input "text" at bounding box center [352, 135] width 96 height 17
paste input "# INV-2025-26/3823"
type input "# INV-2025-26/3823"
click at [446, 238] on button "Save" at bounding box center [445, 237] width 34 height 13
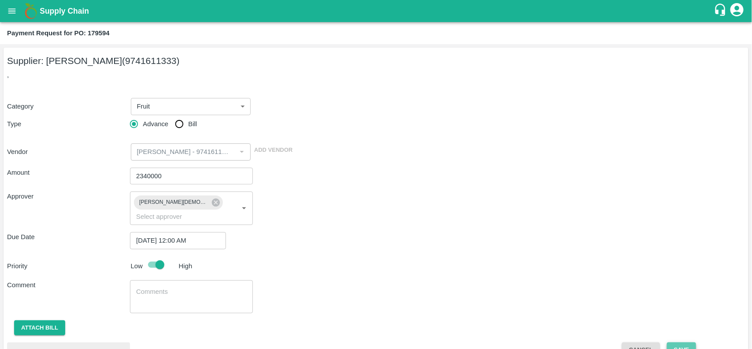
click at [677, 342] on button "Save" at bounding box center [681, 349] width 29 height 15
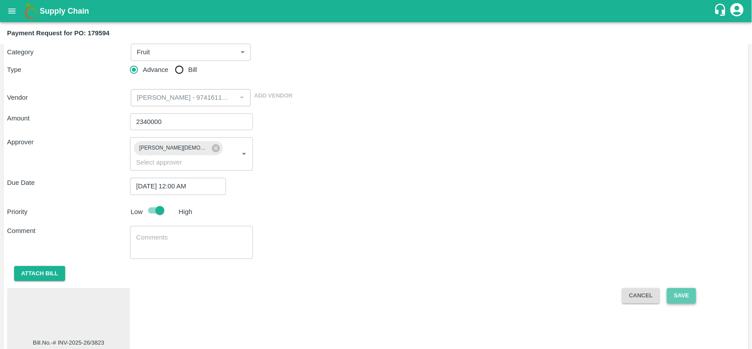
click at [682, 288] on button "Save" at bounding box center [681, 295] width 29 height 15
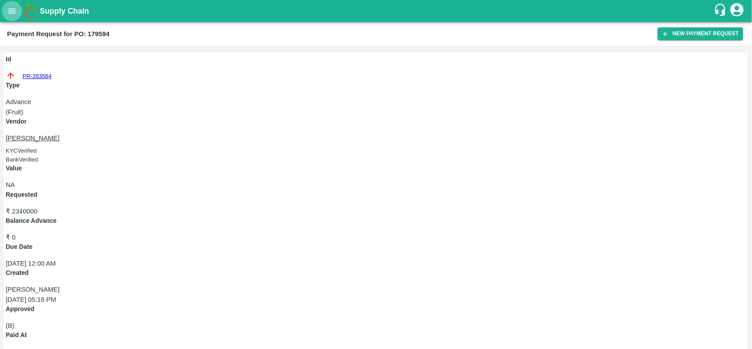
click at [12, 13] on icon "open drawer" at bounding box center [11, 10] width 7 height 5
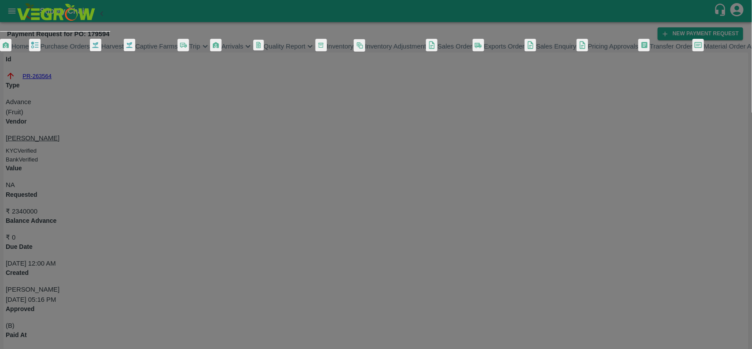
scroll to position [153, 0]
click at [52, 78] on span "My Payment Requests" at bounding box center [40, 74] width 66 height 7
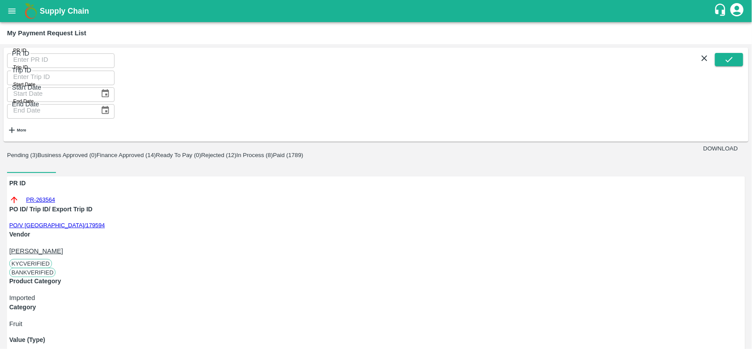
scroll to position [9, 0]
click at [37, 195] on link "PR-263564" at bounding box center [40, 199] width 29 height 9
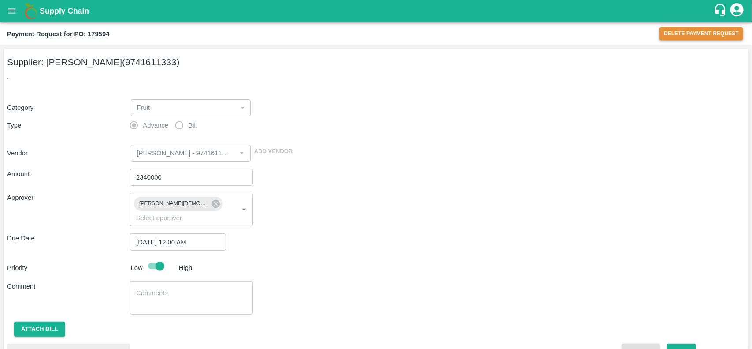
click at [685, 32] on button "Delete Payment Request" at bounding box center [702, 33] width 84 height 13
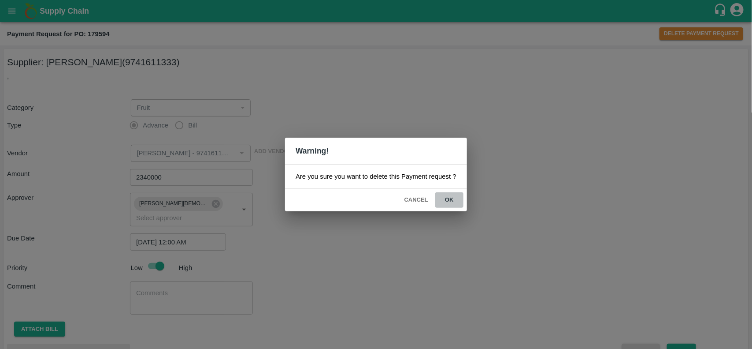
click at [452, 199] on button "ok" at bounding box center [450, 199] width 28 height 15
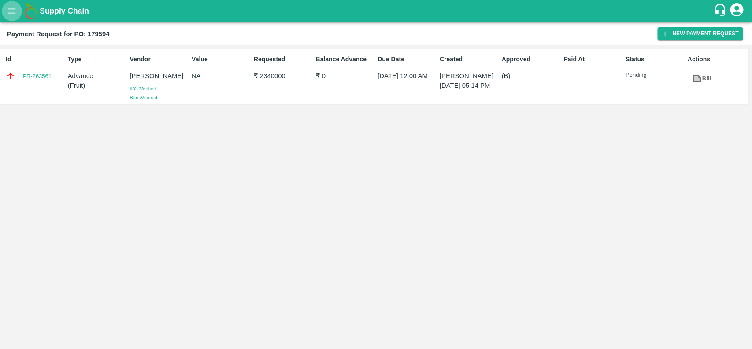
click at [12, 3] on button "open drawer" at bounding box center [12, 11] width 20 height 20
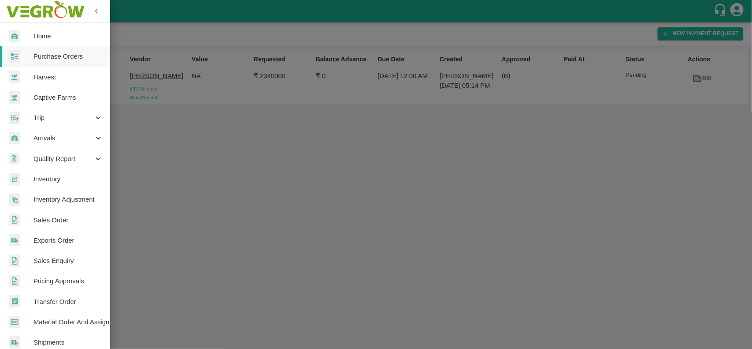
scroll to position [153, 0]
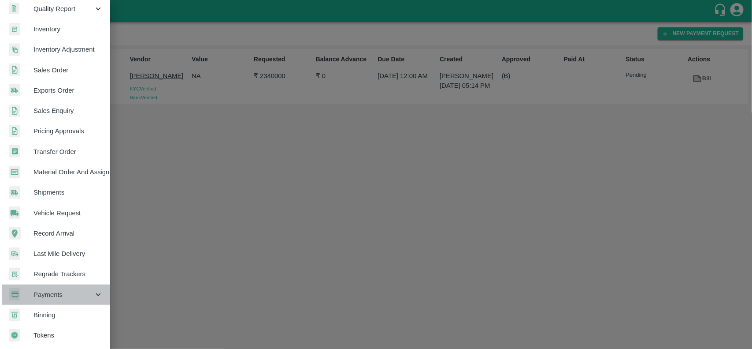
click at [58, 290] on span "Payments" at bounding box center [64, 295] width 60 height 10
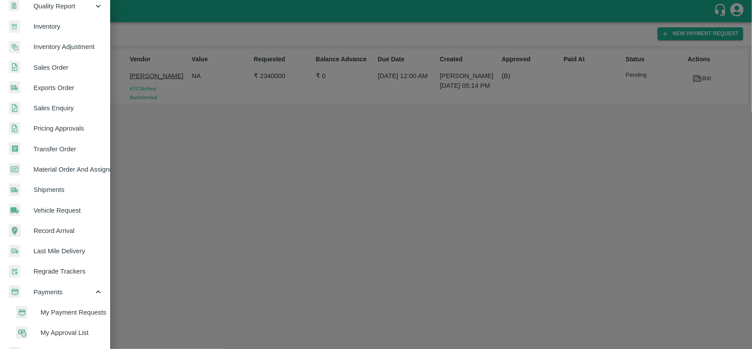
click at [67, 307] on span "My Payment Requests" at bounding box center [72, 312] width 63 height 10
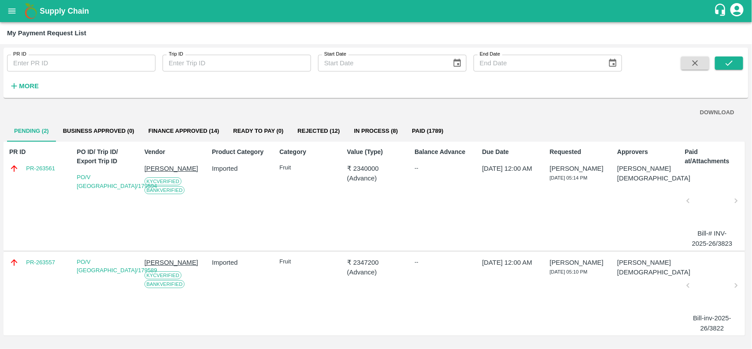
scroll to position [1, 0]
click at [414, 128] on button "Paid (1789)" at bounding box center [427, 130] width 45 height 21
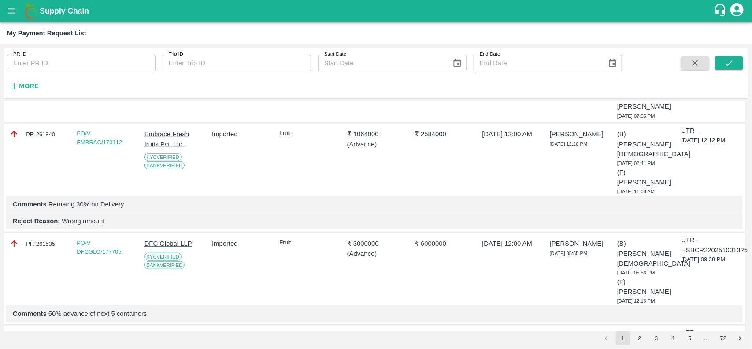
scroll to position [279, 0]
click at [109, 239] on link "PO/V DFCGLO/177705" at bounding box center [99, 246] width 45 height 15
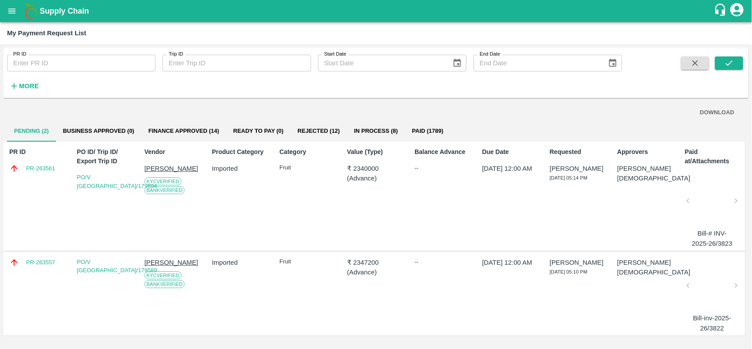
scroll to position [1, 0]
click at [430, 127] on button "Paid (1789)" at bounding box center [427, 130] width 45 height 21
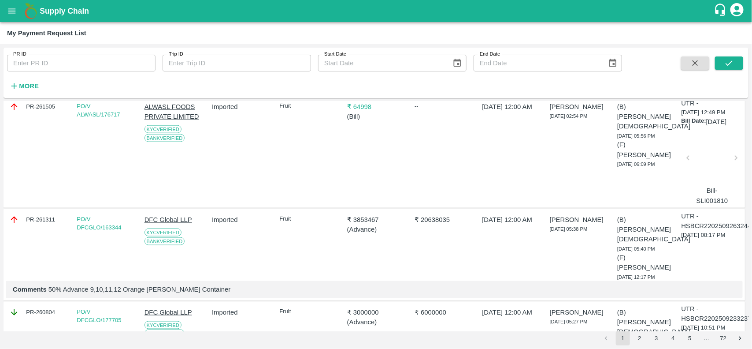
scroll to position [514, 0]
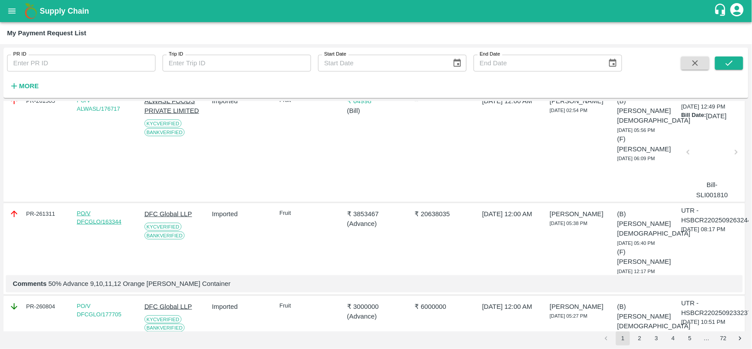
click at [94, 210] on link "PO/V DFCGLO/163344" at bounding box center [99, 217] width 45 height 15
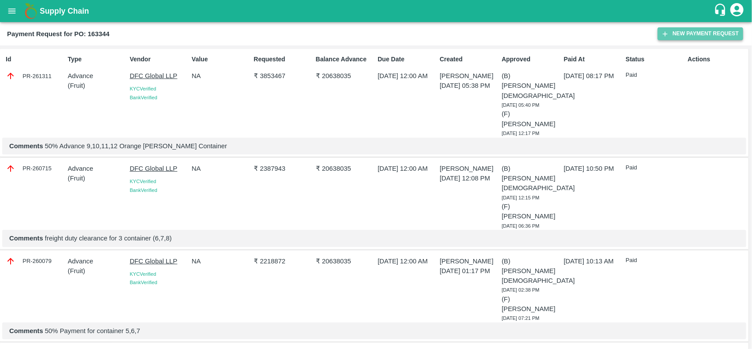
click at [703, 38] on button "New Payment Request" at bounding box center [701, 33] width 86 height 13
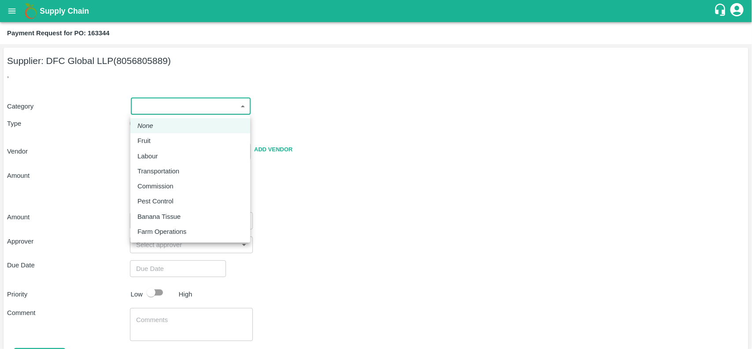
click at [186, 112] on body "Supply Chain Payment Request for PO: 163344 Supplier: DFC Global LLP (805680588…" at bounding box center [376, 174] width 752 height 349
click at [159, 140] on div "Fruit" at bounding box center [191, 141] width 106 height 10
type input "1"
type input "DFC Global LLP - 8056805889(Supplier)"
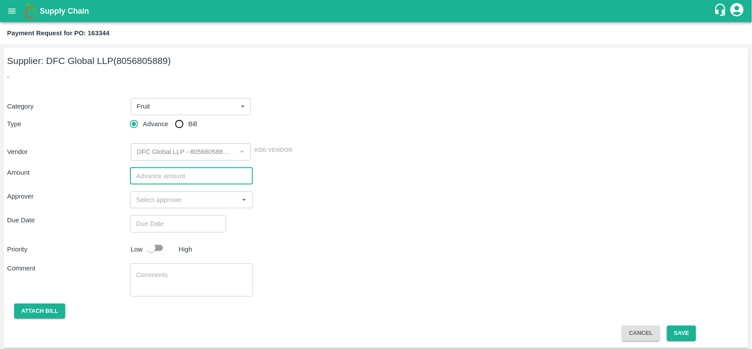
click at [160, 173] on input "number" at bounding box center [191, 176] width 123 height 17
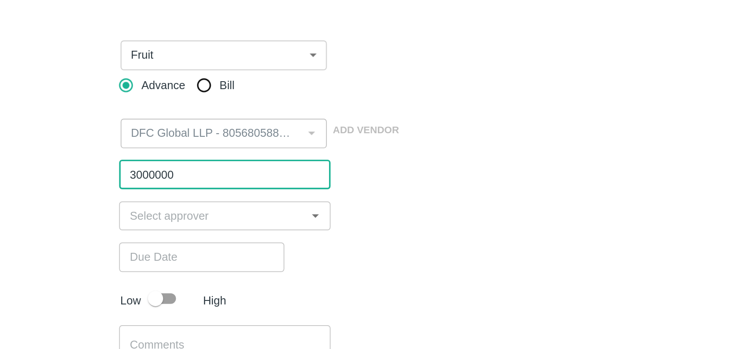
click at [171, 193] on div "​" at bounding box center [191, 199] width 123 height 17
type input "3000000"
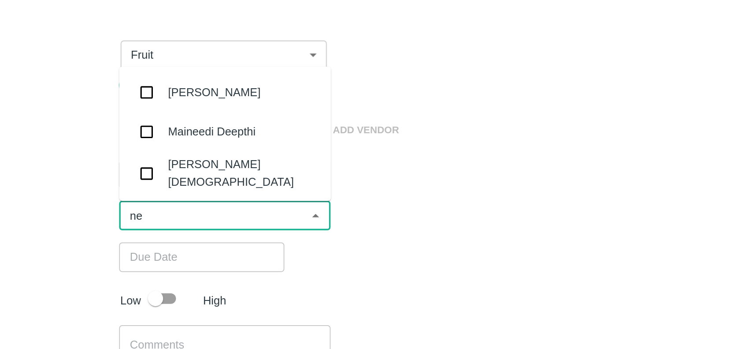
type input "nee"
click at [168, 173] on div "[PERSON_NAME][DEMOGRAPHIC_DATA]" at bounding box center [202, 175] width 88 height 20
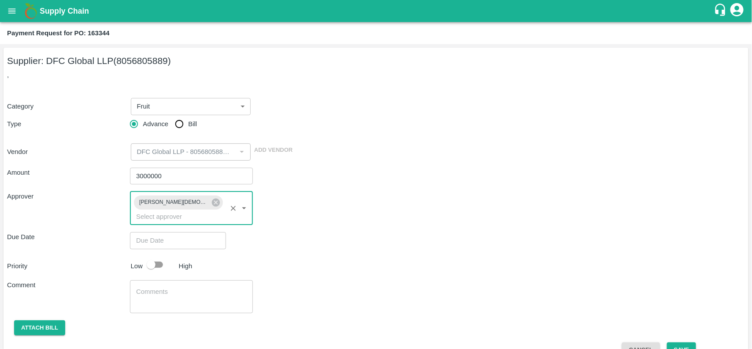
type input "DD/MM/YYYY hh:mm aa"
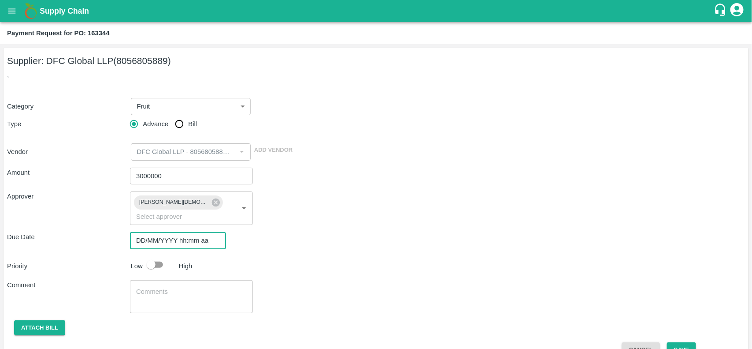
click at [187, 232] on input "DD/MM/YYYY hh:mm aa" at bounding box center [175, 240] width 90 height 17
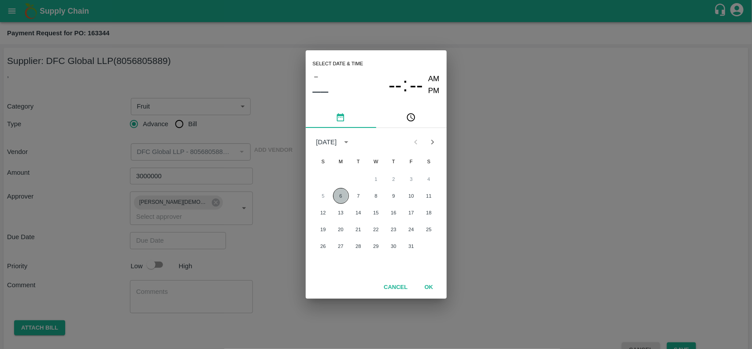
click at [337, 197] on button "6" at bounding box center [341, 196] width 16 height 16
type input "06/10/2025 12:00 AM"
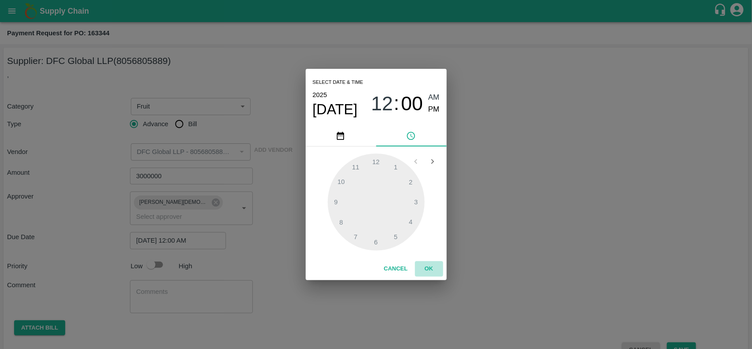
click at [432, 276] on button "OK" at bounding box center [429, 268] width 28 height 15
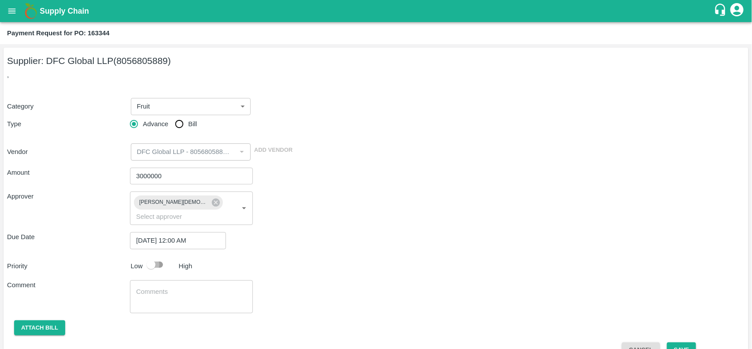
click at [155, 256] on input "checkbox" at bounding box center [151, 264] width 50 height 17
checkbox input "true"
click at [688, 342] on button "Save" at bounding box center [681, 349] width 29 height 15
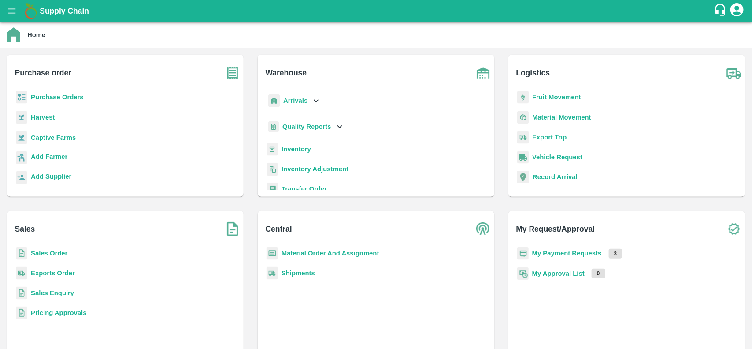
click at [60, 93] on b "Purchase Orders" at bounding box center [57, 96] width 53 height 7
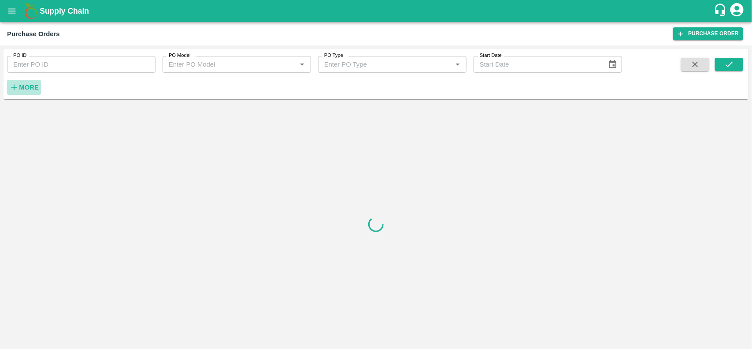
click at [20, 89] on strong "More" at bounding box center [29, 87] width 20 height 7
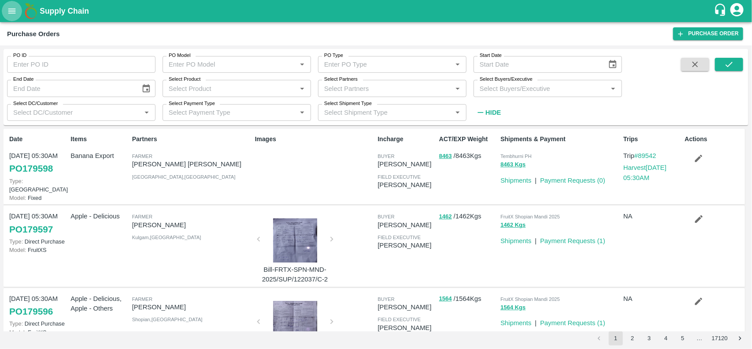
click at [15, 12] on icon "open drawer" at bounding box center [11, 10] width 7 height 5
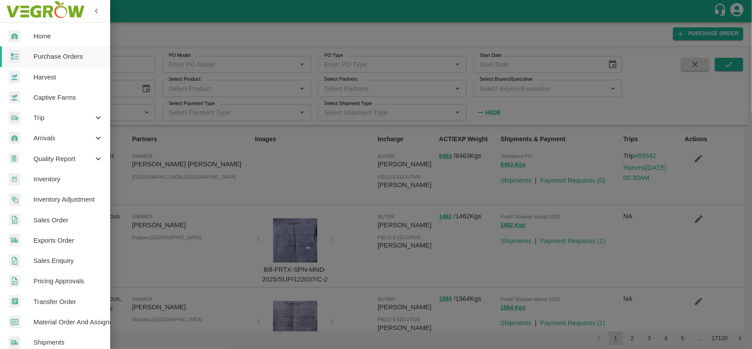
scroll to position [153, 0]
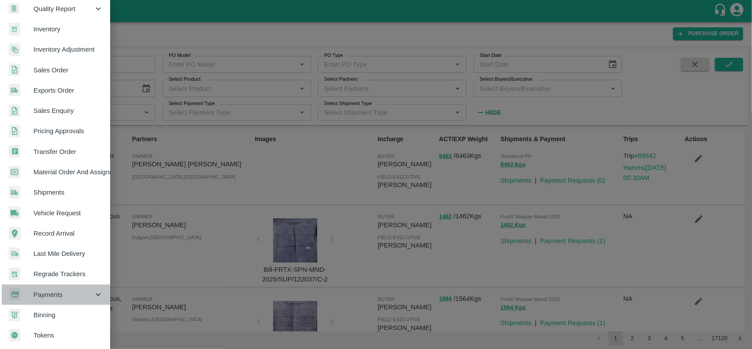
click at [53, 294] on span "Payments" at bounding box center [64, 295] width 60 height 10
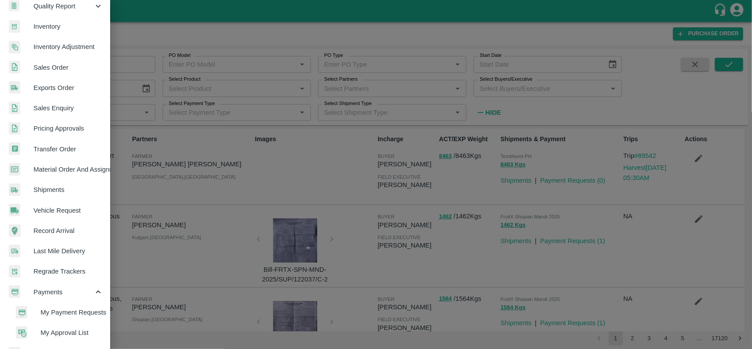
click at [71, 309] on span "My Payment Requests" at bounding box center [72, 312] width 63 height 10
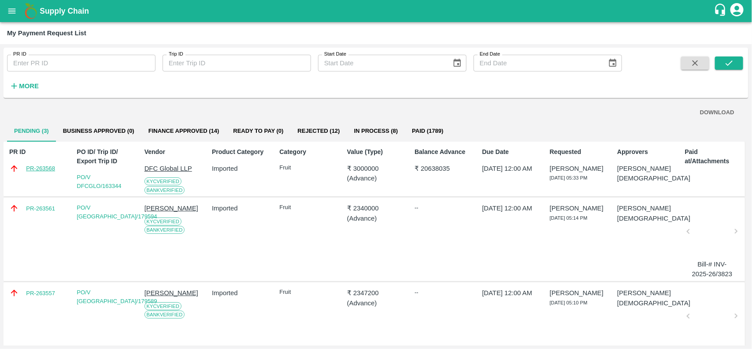
click at [31, 170] on link "PR-263568" at bounding box center [40, 168] width 29 height 9
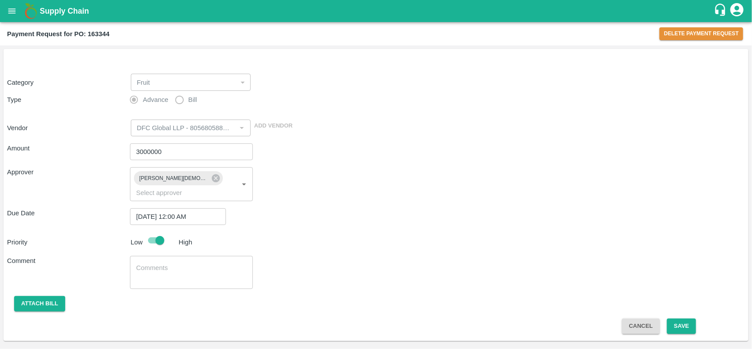
click at [155, 263] on div "Amount 3000000 ​ Approver [PERSON_NAME] ​ Due Date [DATE] 12:00 AM ​ Priority L…" at bounding box center [376, 234] width 738 height 197
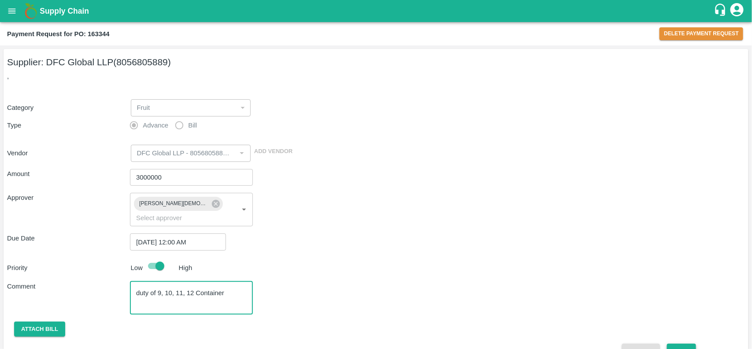
type textarea "duty of 9, 10, 11, 12 Container"
click at [686, 343] on button "Save" at bounding box center [681, 350] width 29 height 15
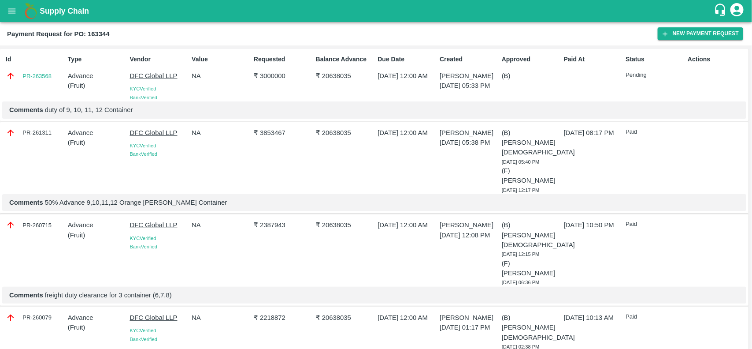
click at [6, 9] on button "open drawer" at bounding box center [12, 11] width 20 height 20
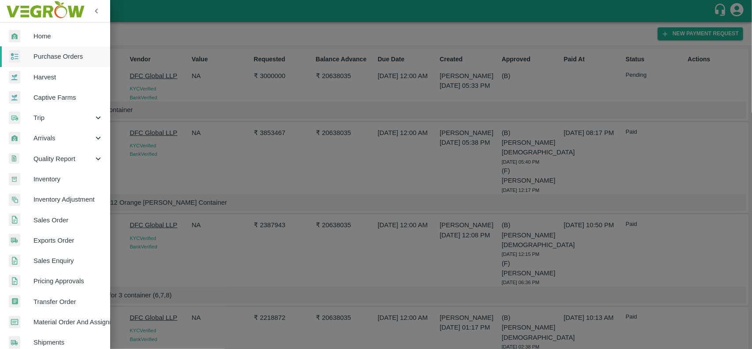
scroll to position [153, 0]
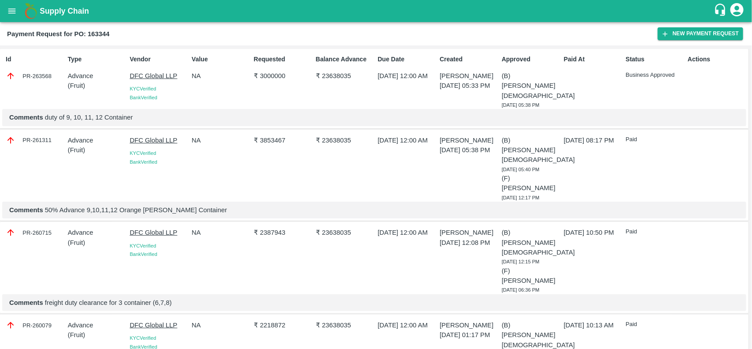
drag, startPoint x: 23, startPoint y: 65, endPoint x: 56, endPoint y: 74, distance: 33.7
click at [56, 74] on div "Id PR-263568" at bounding box center [33, 80] width 62 height 58
click at [7, 10] on icon "open drawer" at bounding box center [12, 11] width 10 height 10
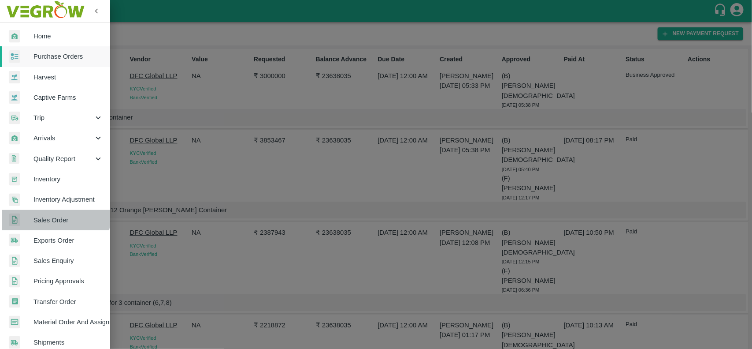
click at [44, 216] on span "Sales Order" at bounding box center [69, 220] width 70 height 10
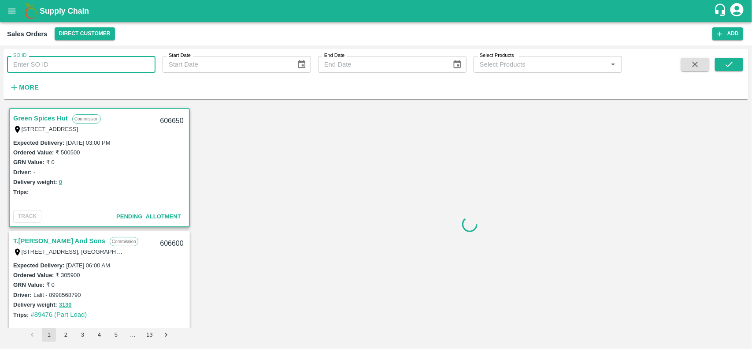
click at [64, 61] on input "SO ID" at bounding box center [81, 64] width 149 height 17
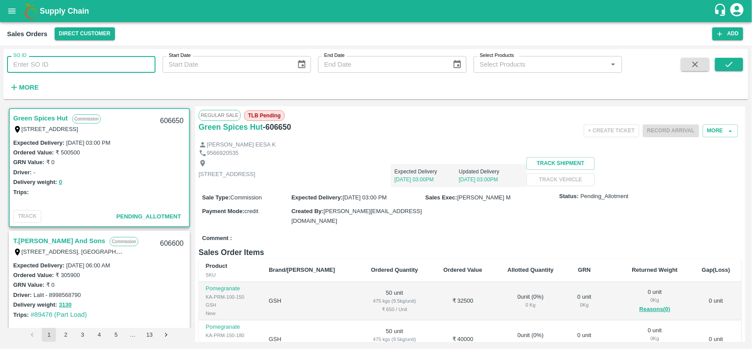
paste input "605733"
type input "605733"
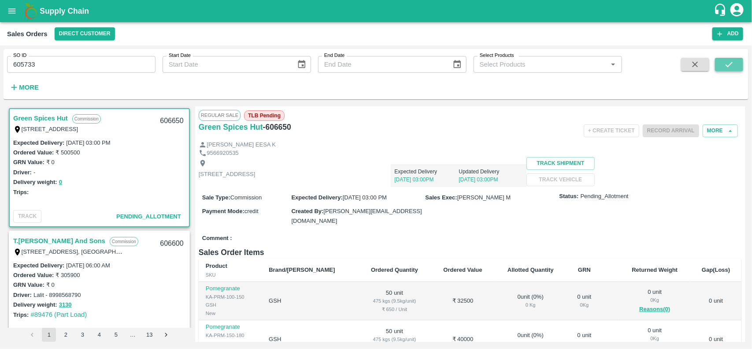
click at [726, 67] on icon "submit" at bounding box center [730, 65] width 10 height 10
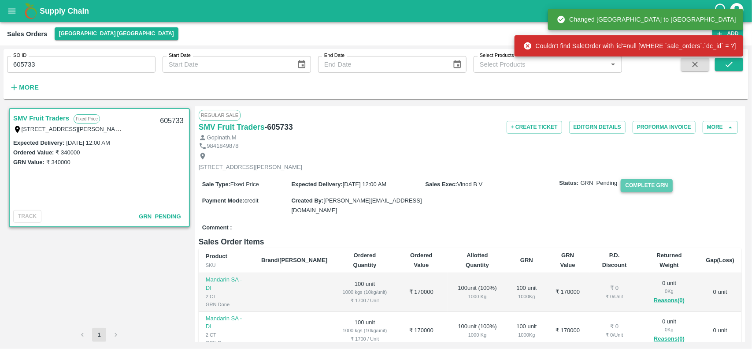
click at [627, 189] on button "Complete GRN" at bounding box center [647, 185] width 52 height 13
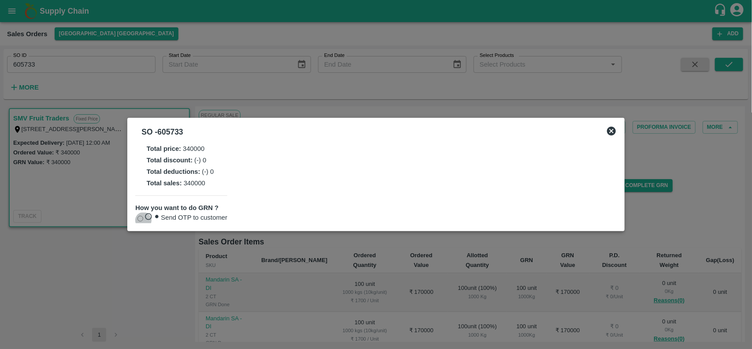
click at [143, 216] on input "Send OTP to customer" at bounding box center [141, 219] width 6 height 6
radio input "true"
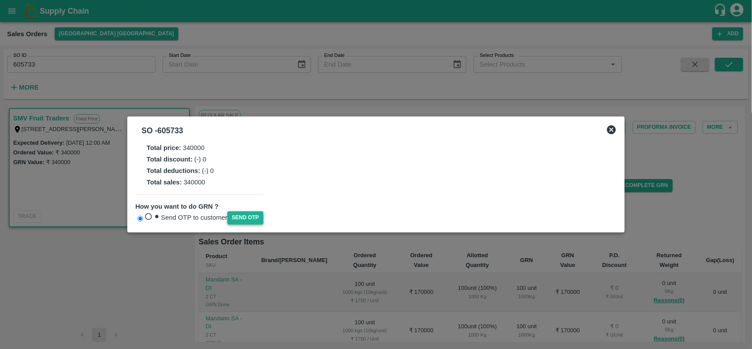
click at [238, 215] on button "Send OTP" at bounding box center [245, 217] width 36 height 13
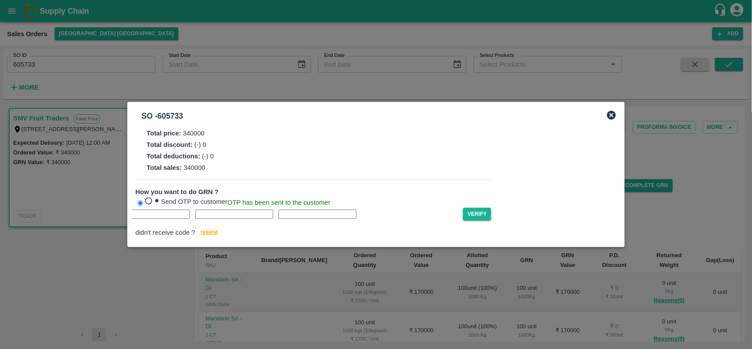
click at [107, 219] on input "text" at bounding box center [68, 213] width 78 height 9
type input "Z"
type input "N"
type input "H"
type input "P"
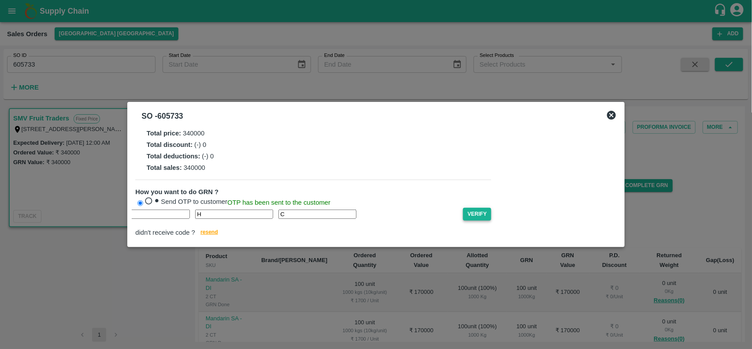
type input "C"
click at [463, 217] on button "Verify" at bounding box center [477, 214] width 28 height 13
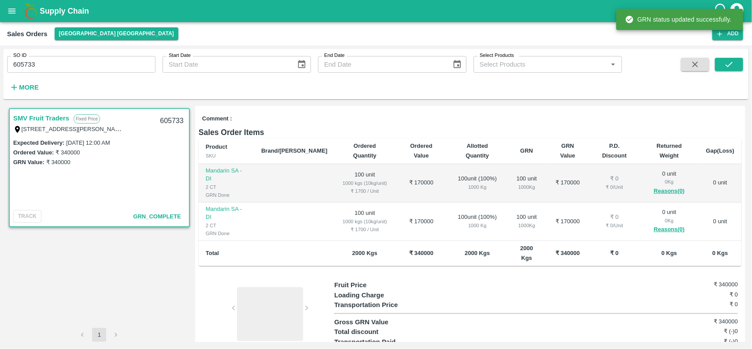
scroll to position [117, 0]
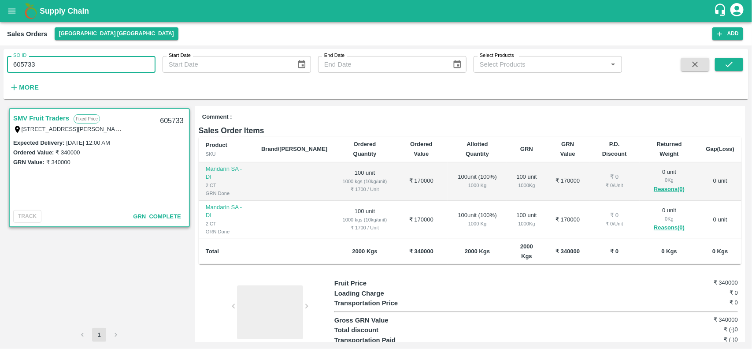
click at [82, 64] on input "605733" at bounding box center [81, 64] width 149 height 17
type input "6"
paste input "text"
type input "604464"
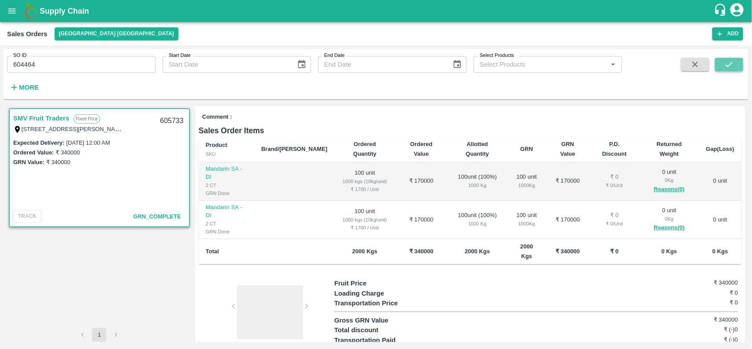
click at [732, 59] on button "submit" at bounding box center [729, 64] width 28 height 13
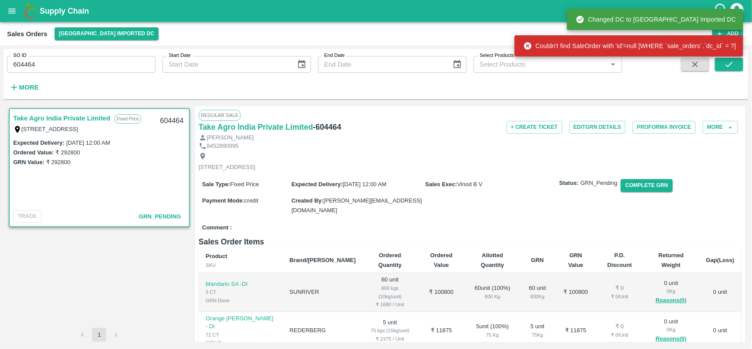
click at [45, 122] on link "Take Agro India Private Limited" at bounding box center [61, 117] width 97 height 11
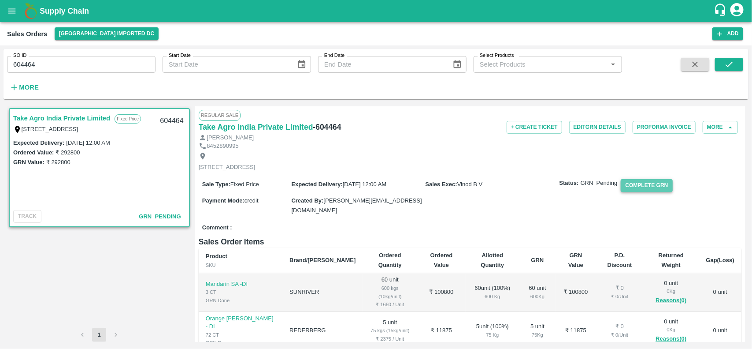
click at [640, 191] on button "Complete GRN" at bounding box center [647, 185] width 52 height 13
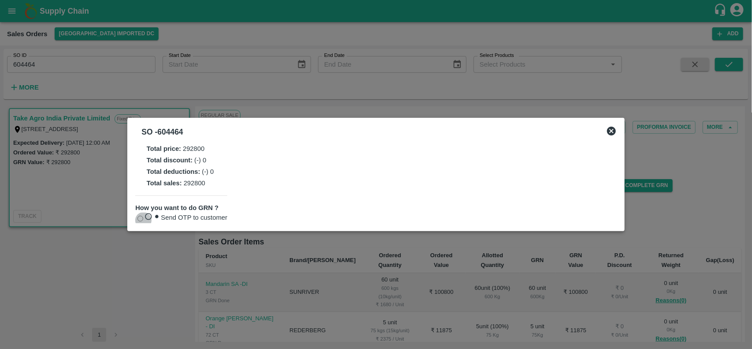
click at [143, 216] on input "Send OTP to customer" at bounding box center [141, 219] width 6 height 6
radio input "true"
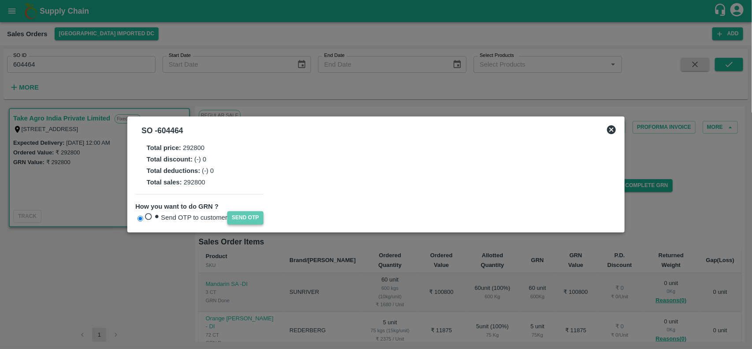
click at [236, 211] on button "Send OTP" at bounding box center [245, 217] width 36 height 13
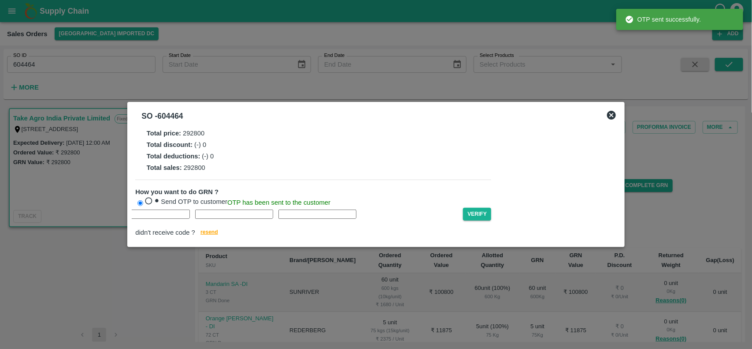
click at [107, 219] on input "text" at bounding box center [68, 213] width 78 height 9
type input "O"
type input "F"
type input "I"
type input "T"
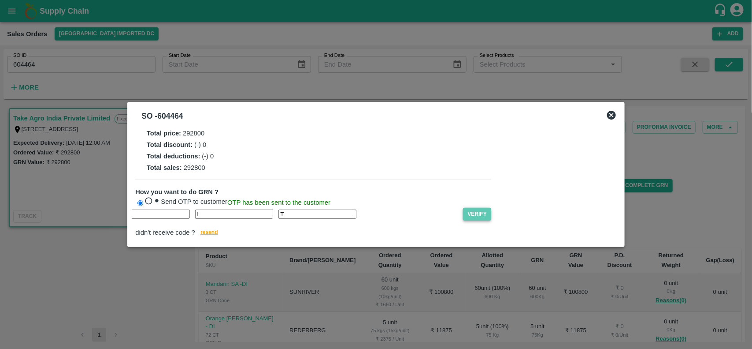
click at [463, 220] on button "Verify" at bounding box center [477, 214] width 28 height 13
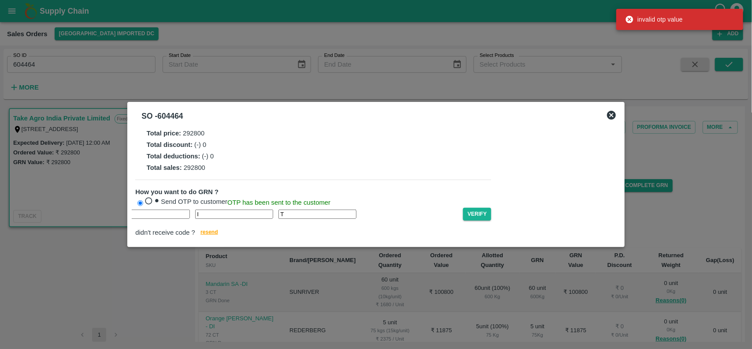
click at [261, 219] on div "O F I T" at bounding box center [299, 213] width 328 height 9
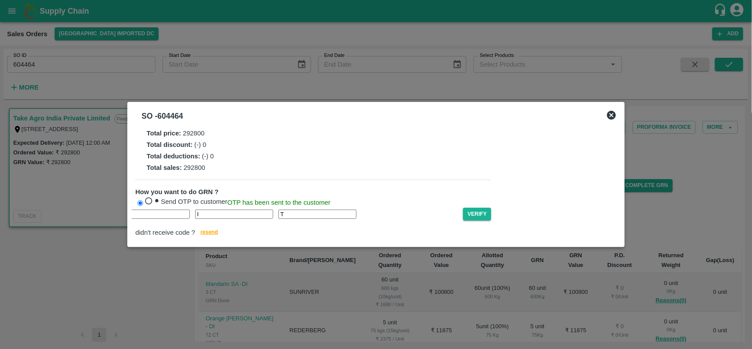
click at [183, 218] on input "F" at bounding box center [151, 213] width 78 height 9
type input "S"
click at [463, 220] on button "Verify" at bounding box center [477, 214] width 28 height 13
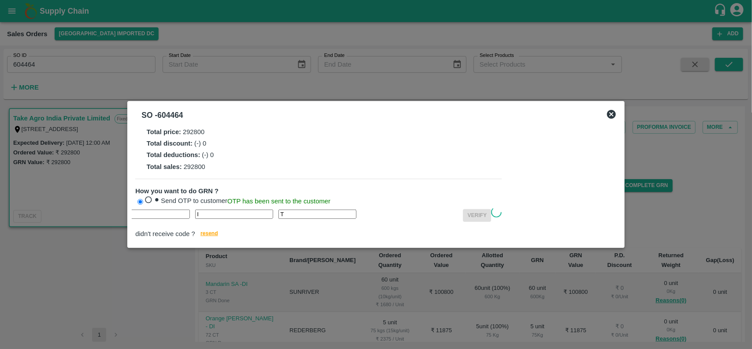
click at [279, 218] on input "T" at bounding box center [318, 213] width 78 height 9
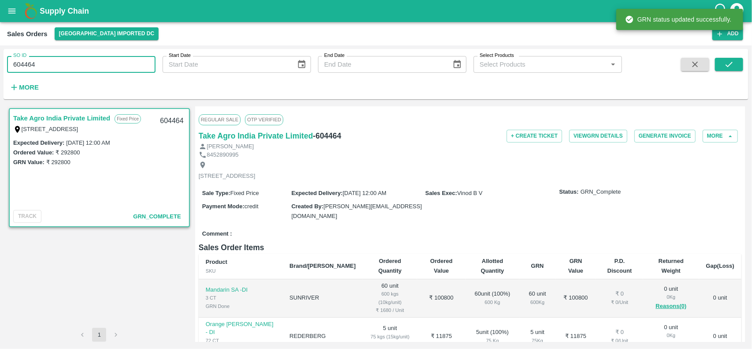
click at [65, 61] on input "604464" at bounding box center [81, 64] width 149 height 17
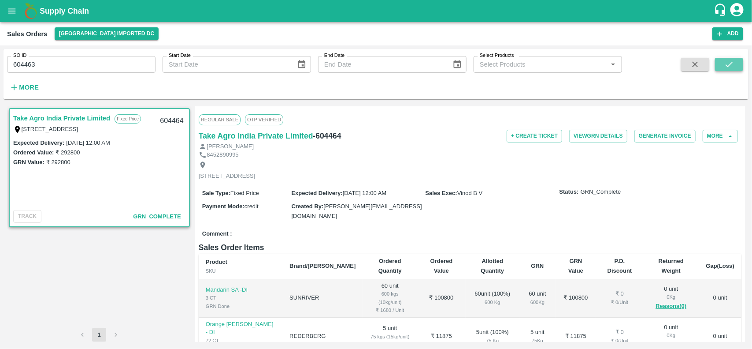
click at [725, 67] on icon "submit" at bounding box center [730, 65] width 10 height 10
click at [34, 70] on input "604463" at bounding box center [81, 64] width 149 height 17
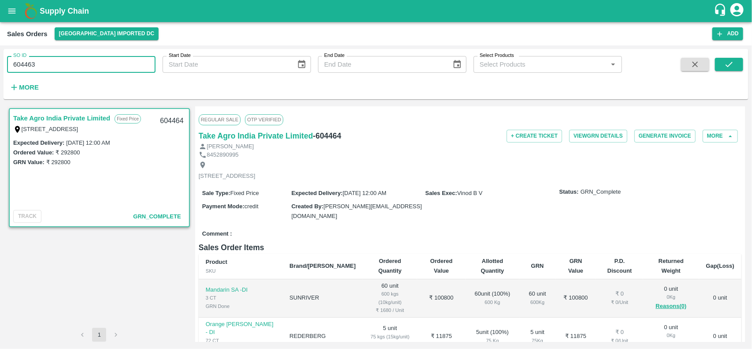
click at [34, 70] on input "604463" at bounding box center [81, 64] width 149 height 17
paste input "text"
type input "604403"
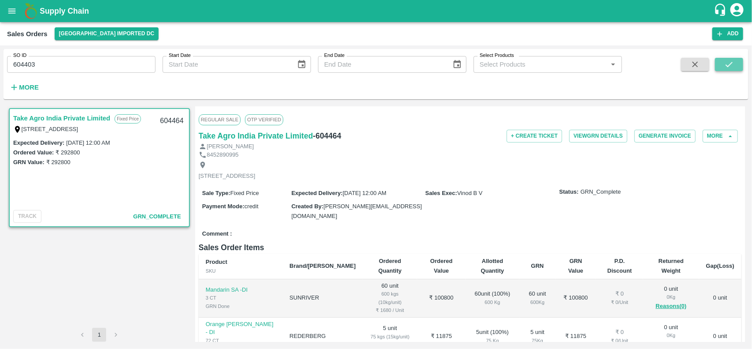
click at [741, 67] on button "submit" at bounding box center [729, 64] width 28 height 13
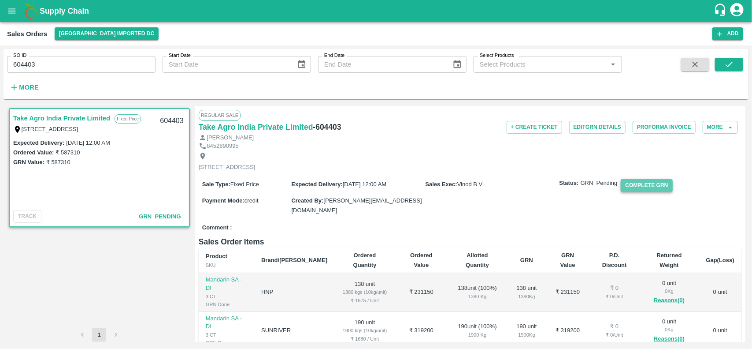
click at [631, 192] on button "Complete GRN" at bounding box center [647, 185] width 52 height 13
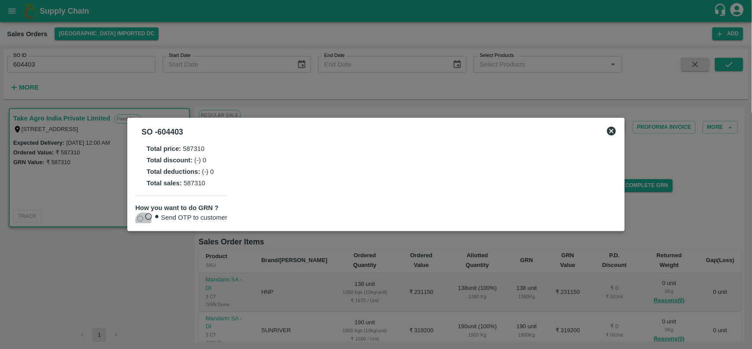
click at [142, 217] on input "Send OTP to customer" at bounding box center [141, 219] width 6 height 6
radio input "true"
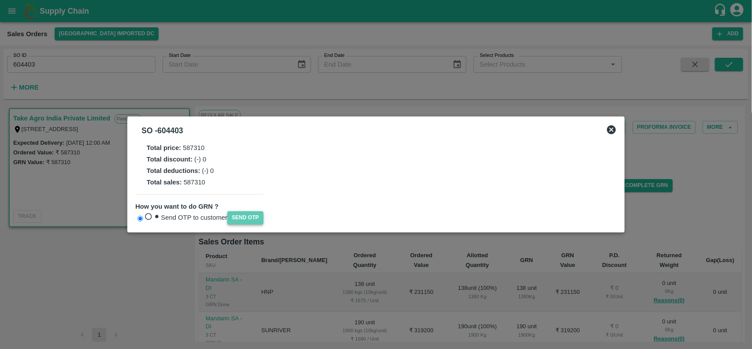
click at [239, 220] on button "Send OTP" at bounding box center [245, 217] width 36 height 13
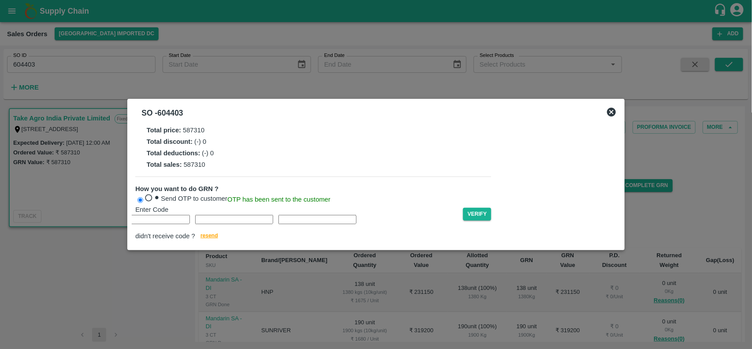
click at [146, 234] on div "Enter Code Verify didn't receive code ? resend" at bounding box center [313, 223] width 356 height 37
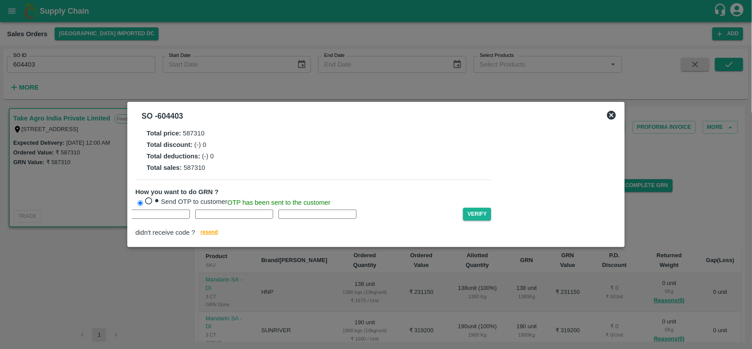
type input "L"
type input "H"
type input "T"
type input "Y"
click at [455, 220] on div "L H T Y Verify" at bounding box center [313, 214] width 356 height 13
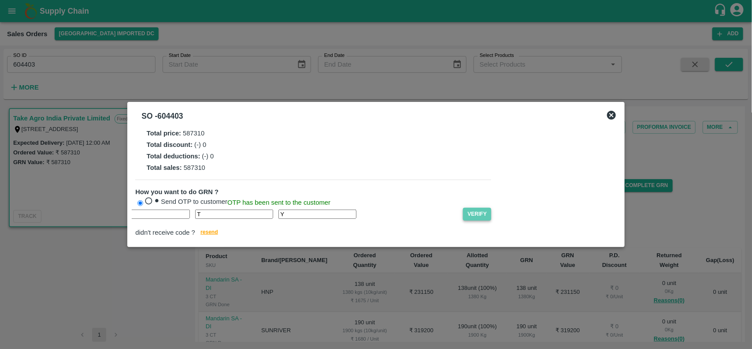
click at [463, 220] on button "Verify" at bounding box center [477, 214] width 28 height 13
